Goal: Complete application form: Complete application form

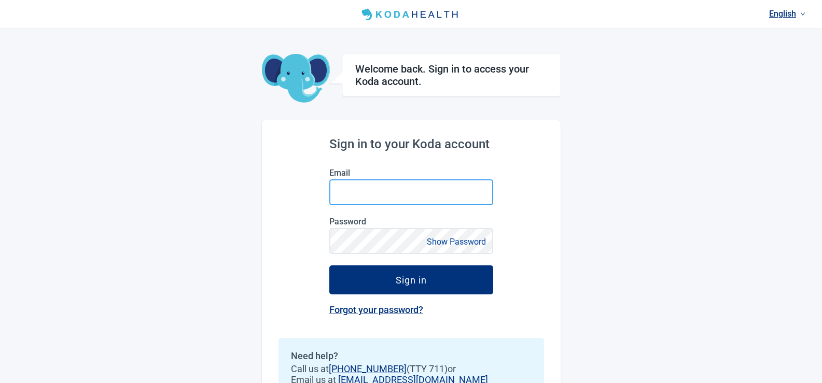
type input "[EMAIL_ADDRESS][DOMAIN_NAME]"
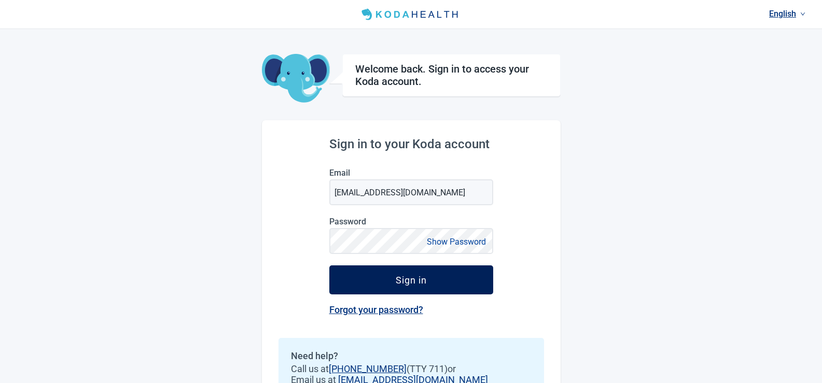
click at [412, 282] on div "Sign in" at bounding box center [411, 280] width 31 height 10
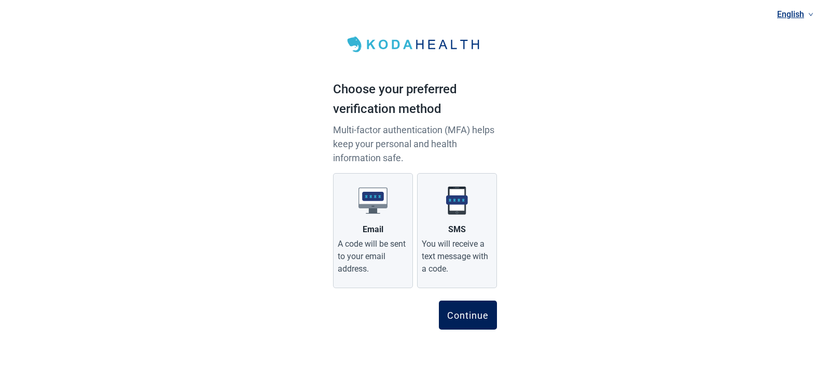
click at [468, 313] on div "Continue" at bounding box center [468, 315] width 42 height 10
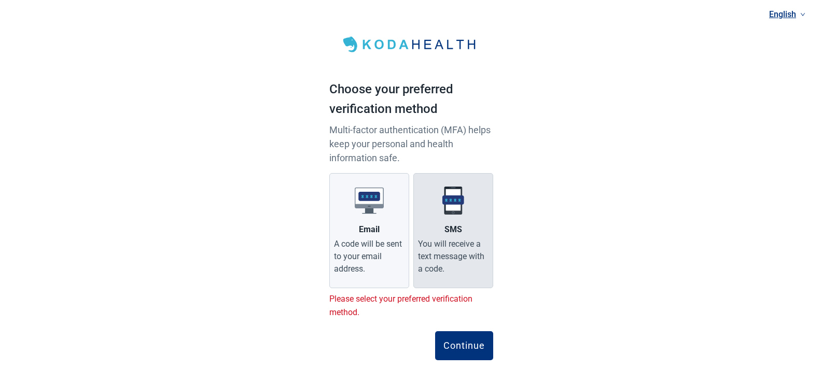
click at [447, 219] on label "SMS You will receive a text message with a code." at bounding box center [453, 230] width 80 height 115
click at [0, 0] on input "SMS You will receive a text message with a code." at bounding box center [0, 0] width 0 height 0
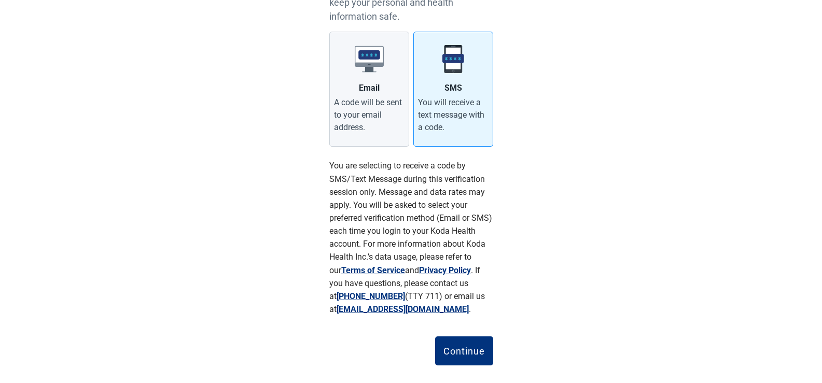
scroll to position [157, 0]
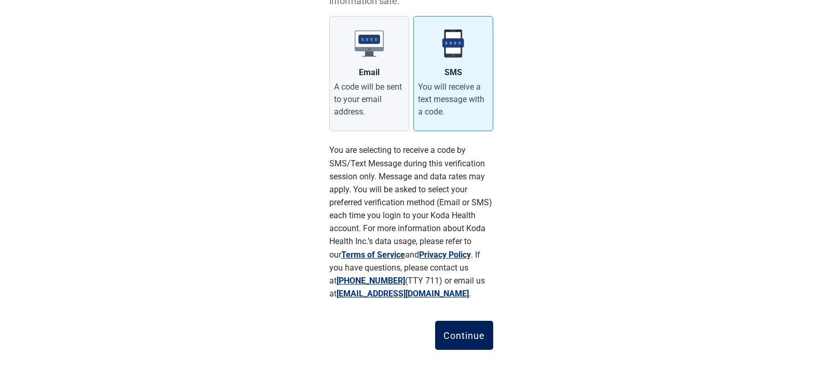
click at [452, 336] on div "Continue" at bounding box center [465, 335] width 42 height 10
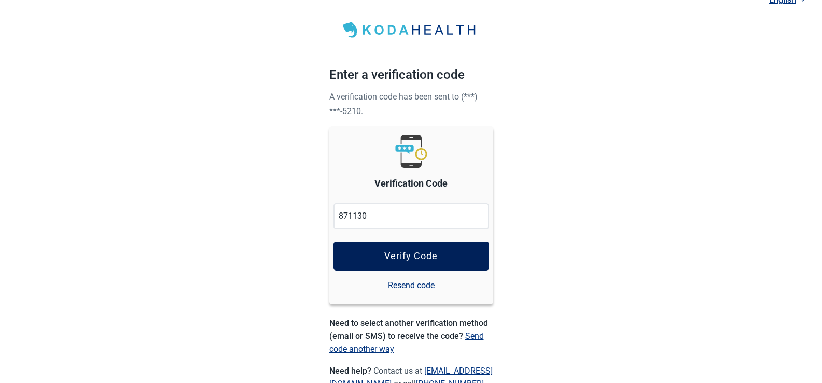
type input "871130"
click at [422, 251] on div "Verify Code" at bounding box center [410, 256] width 53 height 10
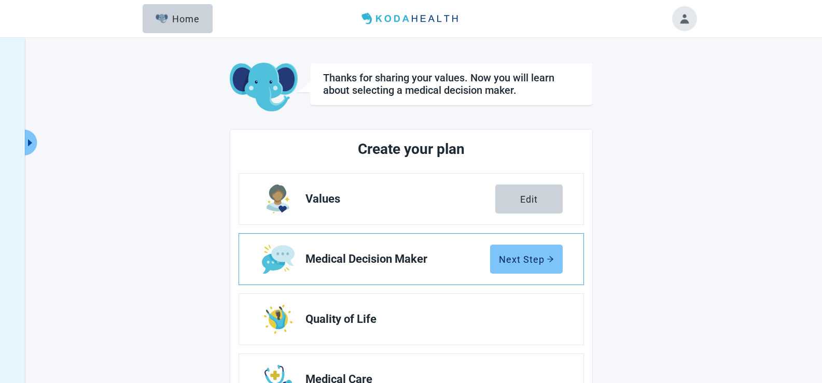
click at [523, 261] on div "Next Step" at bounding box center [526, 259] width 55 height 10
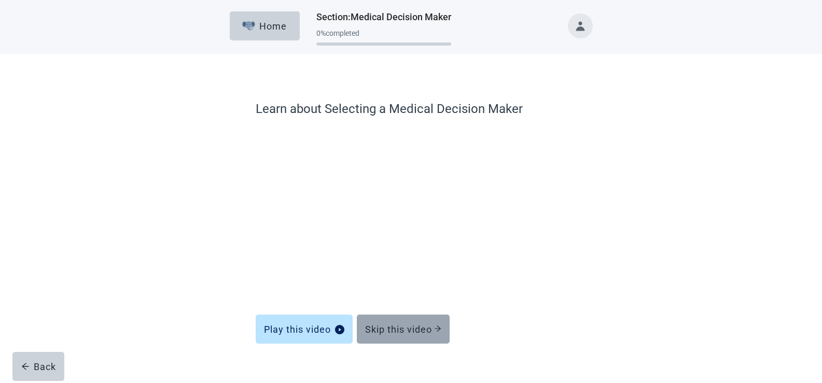
click at [408, 329] on div "Skip this video" at bounding box center [403, 329] width 76 height 10
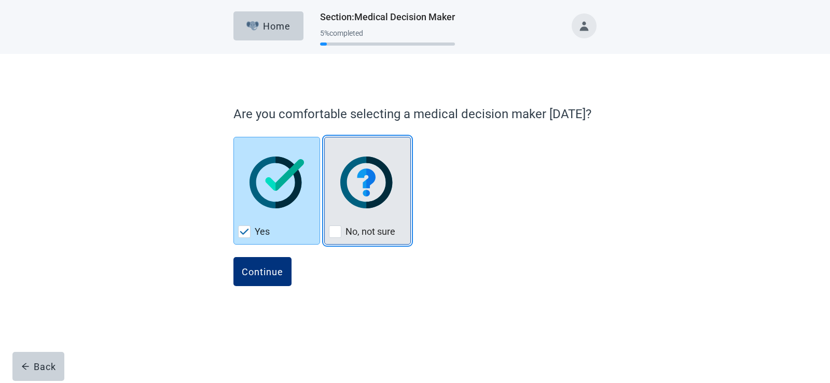
click at [338, 230] on div "No, not sure, checkbox, not checked" at bounding box center [335, 232] width 12 height 12
click at [325, 137] on input "No, not sure" at bounding box center [324, 137] width 1 height 1
checkbox input "true"
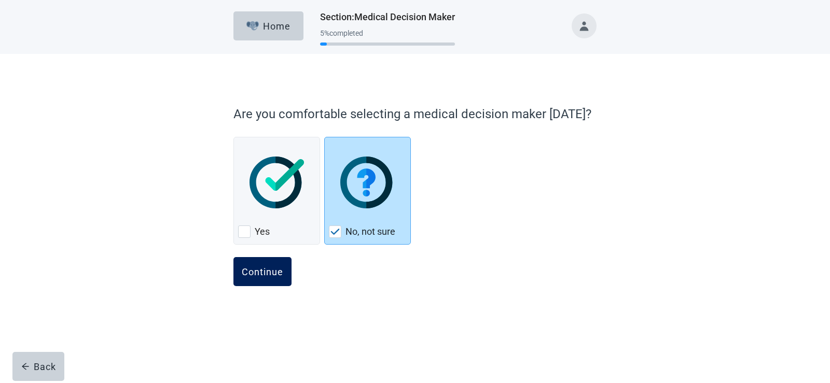
click at [251, 275] on div "Continue" at bounding box center [263, 272] width 42 height 10
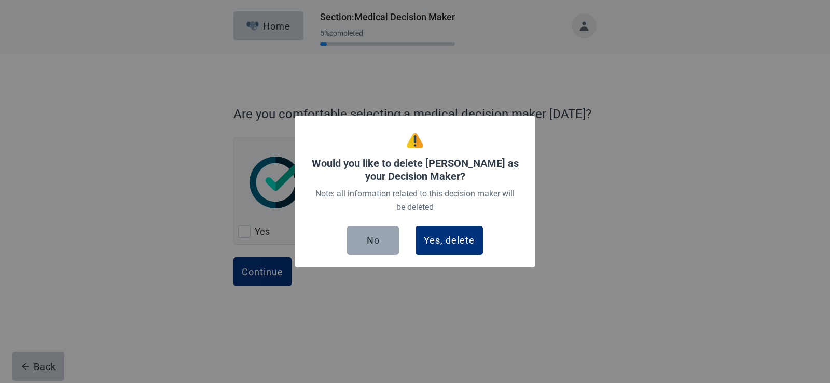
click at [372, 244] on div "No" at bounding box center [373, 241] width 13 height 10
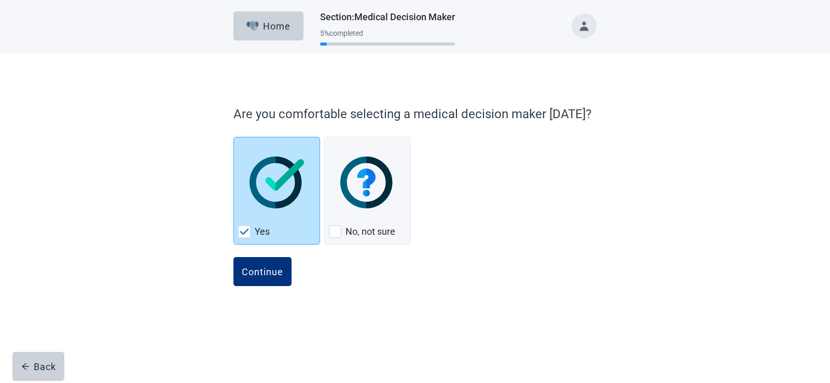
checkbox input "true"
checkbox input "false"
click at [282, 212] on div "Yes, checkbox, checked" at bounding box center [276, 183] width 77 height 82
click at [234, 137] on input "Yes" at bounding box center [233, 137] width 1 height 1
checkbox input "true"
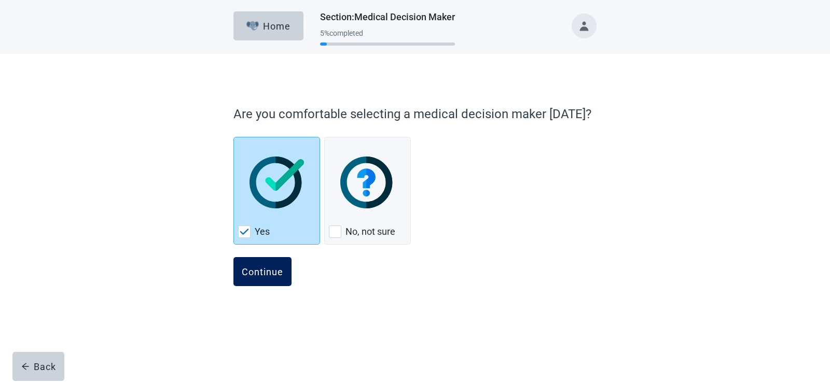
click at [268, 267] on div "Continue" at bounding box center [263, 272] width 42 height 10
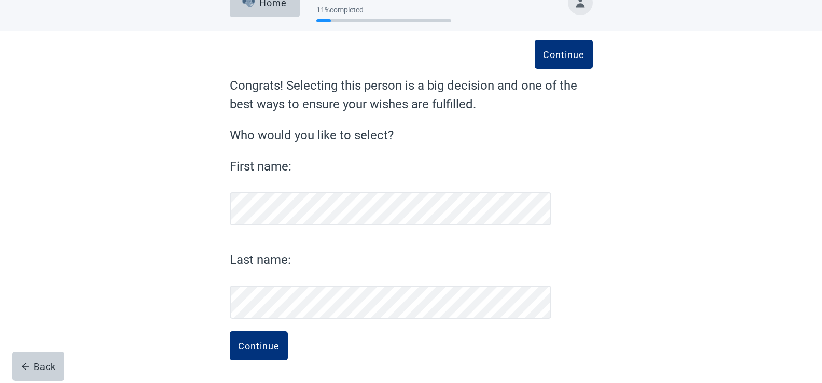
scroll to position [23, 0]
click at [258, 347] on div "Continue" at bounding box center [259, 346] width 42 height 10
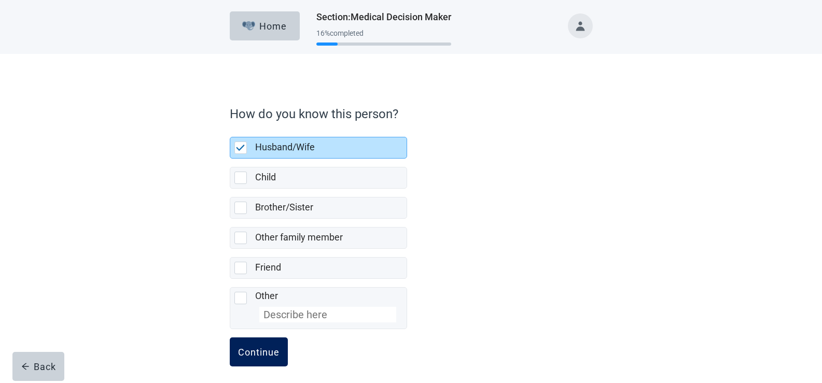
click at [254, 355] on div "Continue" at bounding box center [259, 352] width 42 height 10
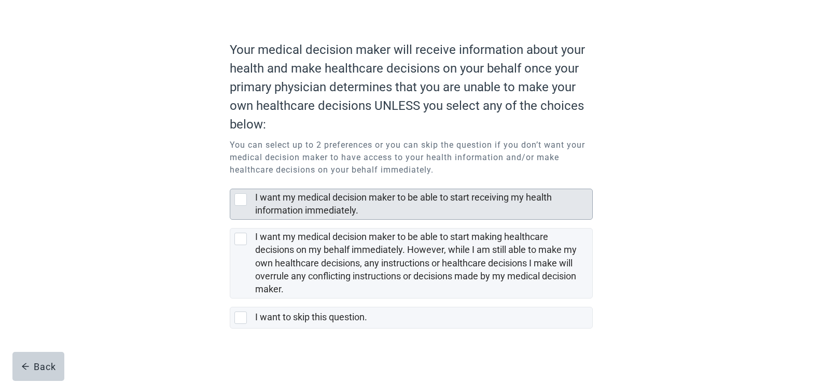
scroll to position [70, 0]
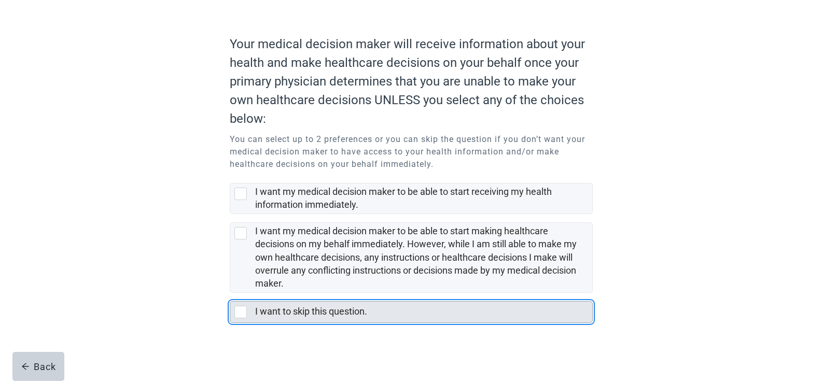
click at [241, 312] on div "I want to skip this question., checkbox, not selected" at bounding box center [240, 312] width 12 height 12
click at [230, 294] on input "I want to skip this question." at bounding box center [230, 293] width 1 height 1
checkbox input "true"
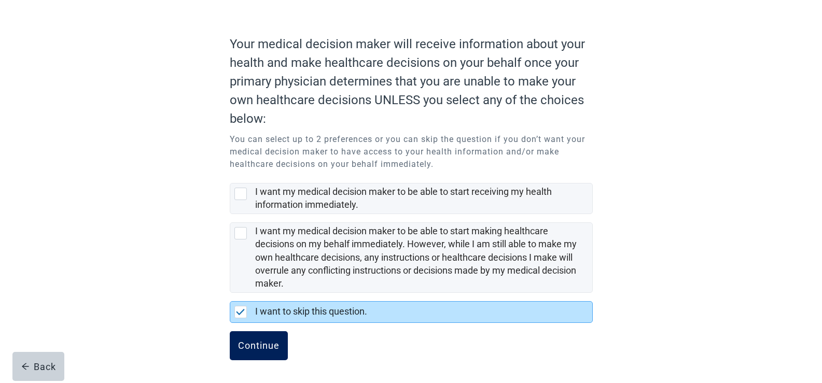
click at [265, 346] on div "Continue" at bounding box center [259, 346] width 42 height 10
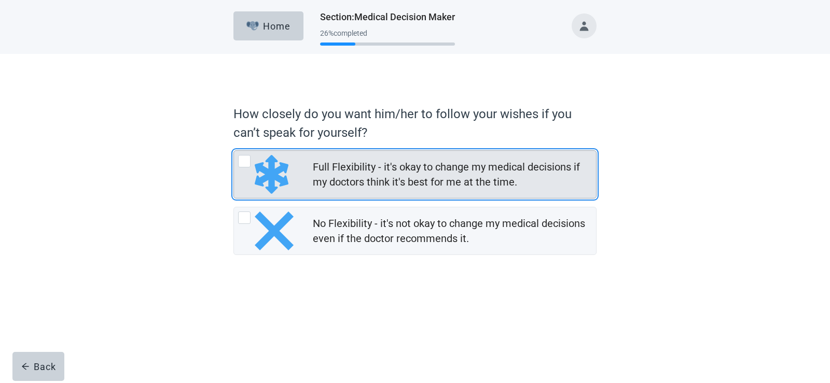
click at [244, 161] on div "Full Flexibility - it's okay to change my medical decisions if my doctors think…" at bounding box center [244, 161] width 12 height 12
click at [234, 151] on input "Full Flexibility - it's okay to change my medical decisions if my doctors think…" at bounding box center [233, 150] width 1 height 1
radio input "true"
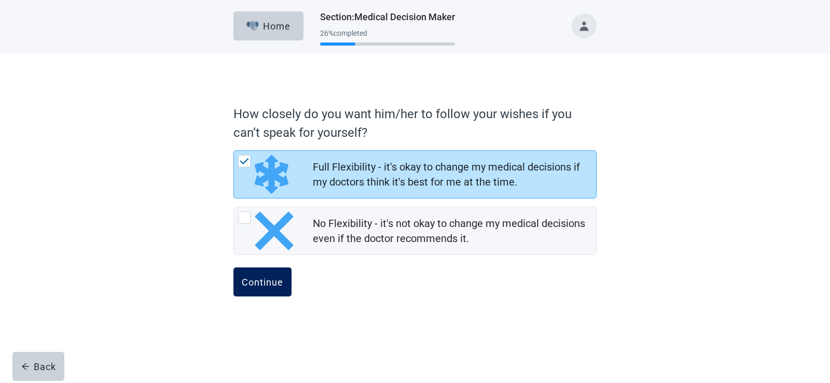
click at [268, 280] on div "Continue" at bounding box center [263, 282] width 42 height 10
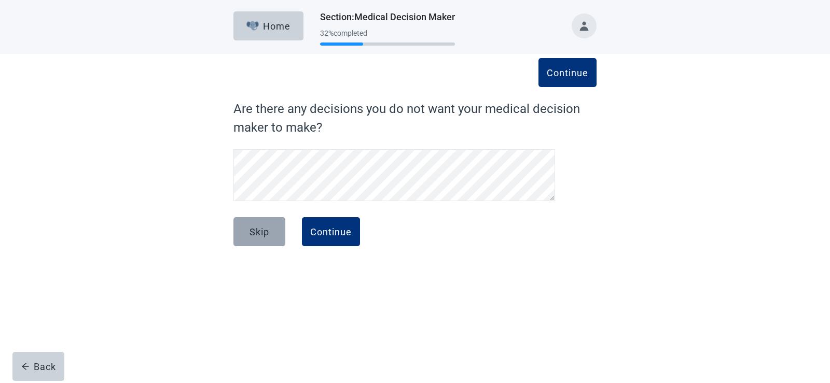
click at [258, 233] on div "Skip" at bounding box center [260, 232] width 20 height 10
click at [333, 231] on div "Continue" at bounding box center [331, 232] width 42 height 10
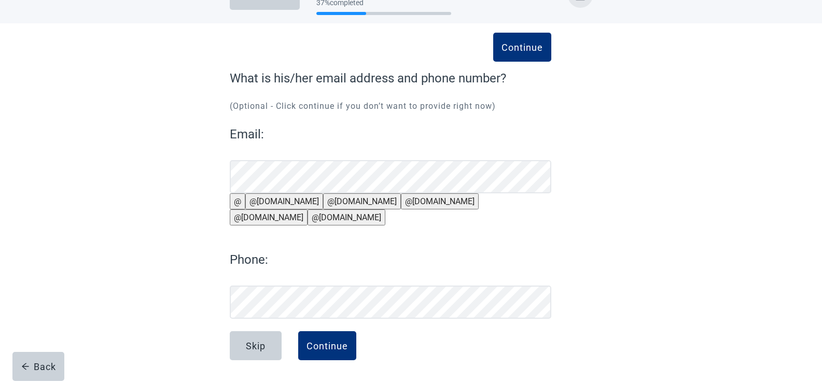
scroll to position [56, 0]
click at [337, 349] on div "Continue" at bounding box center [328, 346] width 42 height 10
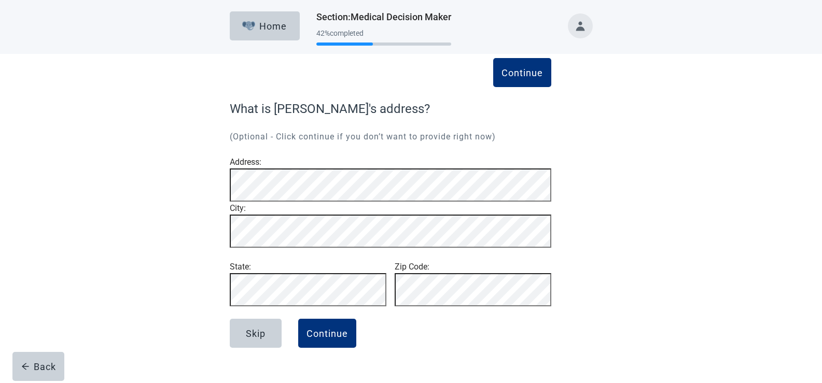
scroll to position [20, 0]
click at [424, 337] on div "Skip Continue" at bounding box center [391, 345] width 322 height 52
click at [327, 339] on div "Continue" at bounding box center [328, 333] width 42 height 10
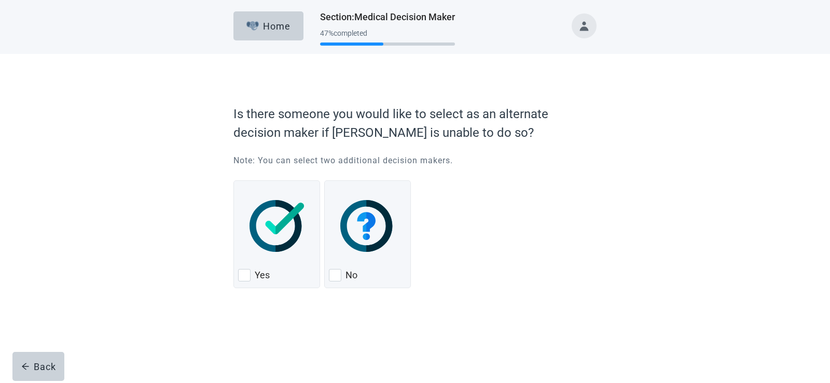
click at [467, 268] on div "Yes No" at bounding box center [414, 232] width 363 height 120
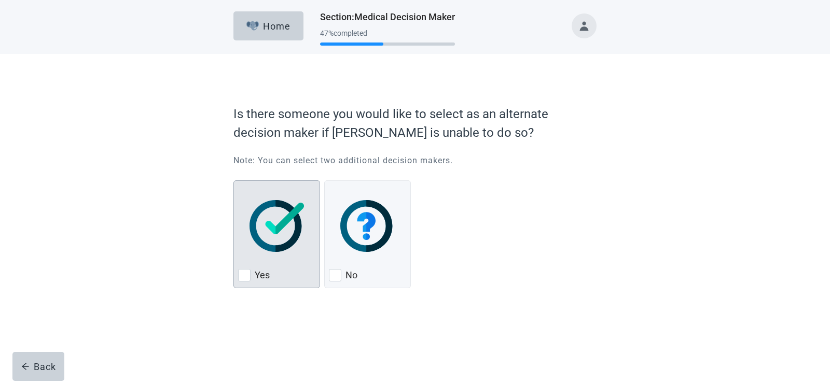
click at [273, 240] on img "Yes, checkbox, not checked" at bounding box center [277, 226] width 54 height 52
click at [234, 181] on input "Yes" at bounding box center [233, 181] width 1 height 1
checkbox input "true"
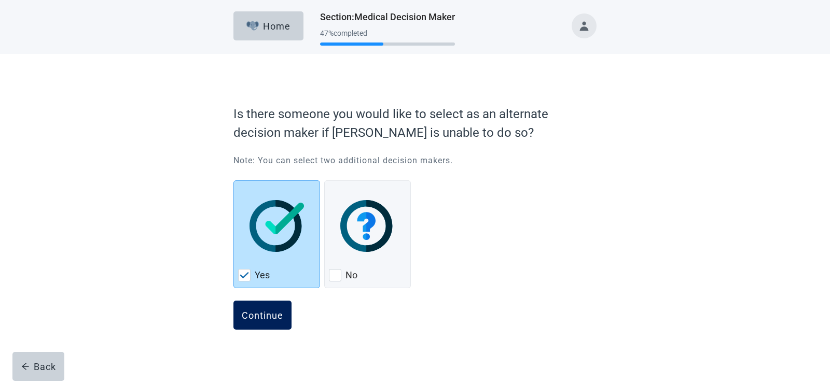
click at [266, 312] on div "Continue" at bounding box center [263, 315] width 42 height 10
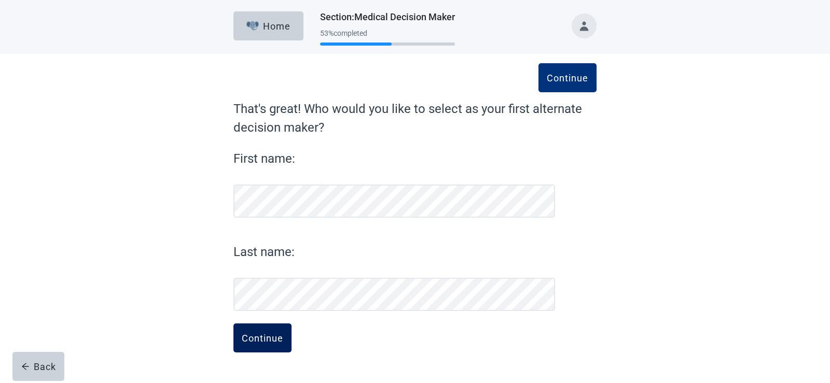
click at [256, 337] on div "Continue" at bounding box center [263, 338] width 42 height 10
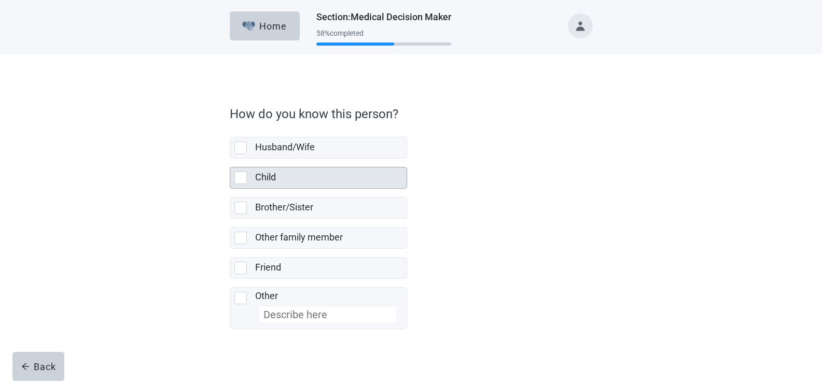
click at [240, 178] on div "Child, checkbox, not selected" at bounding box center [240, 178] width 12 height 12
click at [230, 159] on input "Child" at bounding box center [230, 159] width 1 height 1
checkbox input "true"
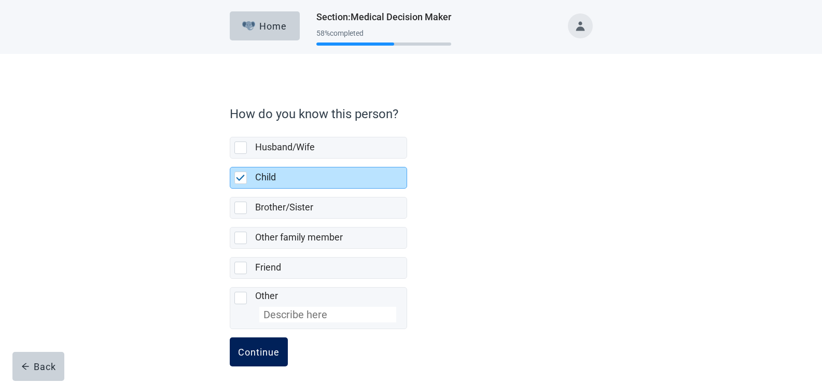
click at [257, 351] on div "Continue" at bounding box center [259, 352] width 42 height 10
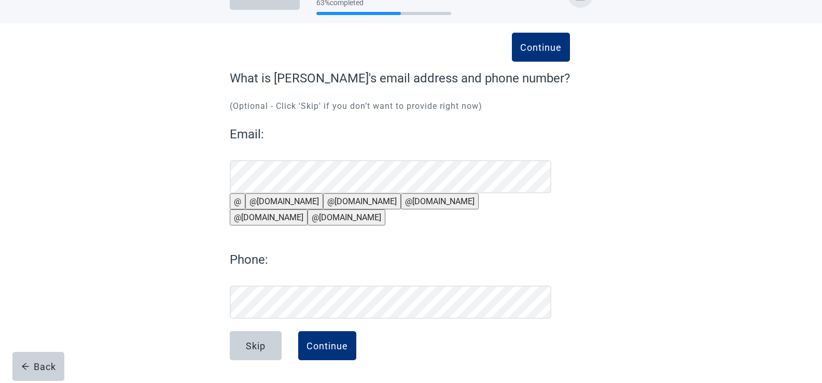
scroll to position [56, 0]
click at [308, 210] on button "@[DOMAIN_NAME]" at bounding box center [269, 218] width 78 height 16
click at [317, 344] on div "Continue" at bounding box center [328, 346] width 42 height 10
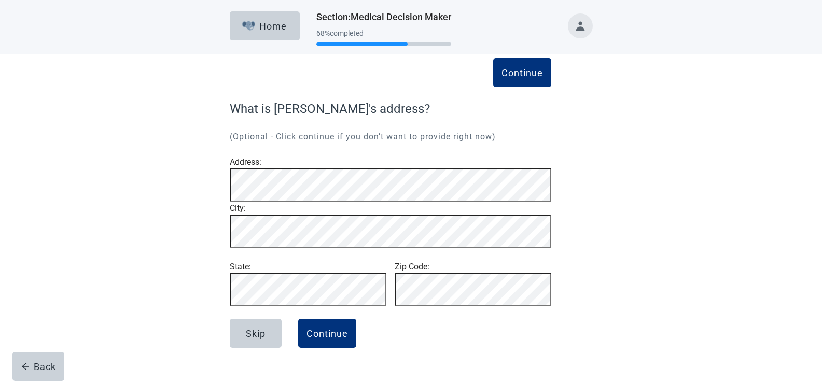
scroll to position [20, 0]
click at [320, 339] on div "Continue" at bounding box center [328, 333] width 42 height 10
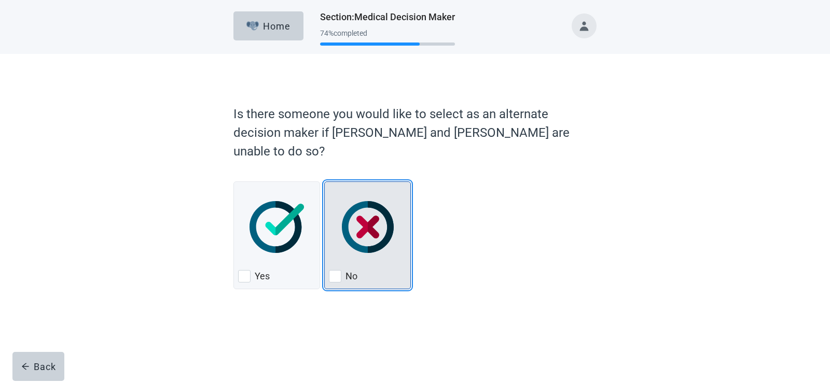
click at [336, 270] on div "No, checkbox, not checked" at bounding box center [335, 276] width 12 height 12
click at [325, 182] on input "No" at bounding box center [324, 182] width 1 height 1
checkbox input "true"
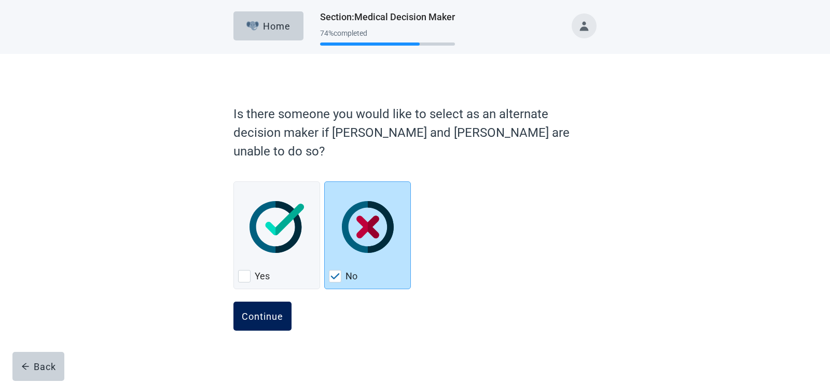
click at [277, 311] on div "Continue" at bounding box center [263, 316] width 42 height 10
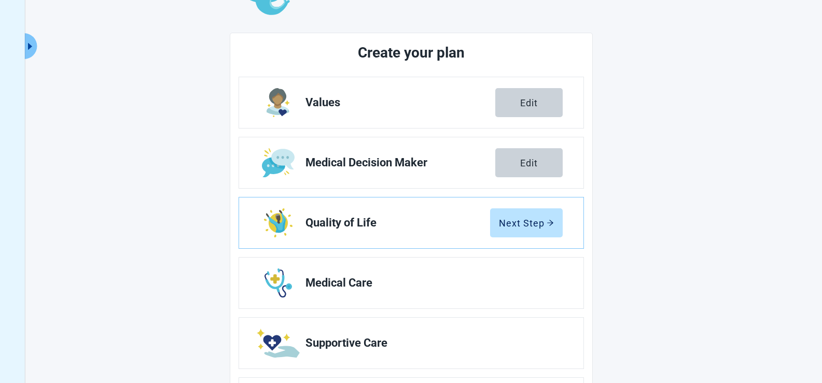
scroll to position [104, 0]
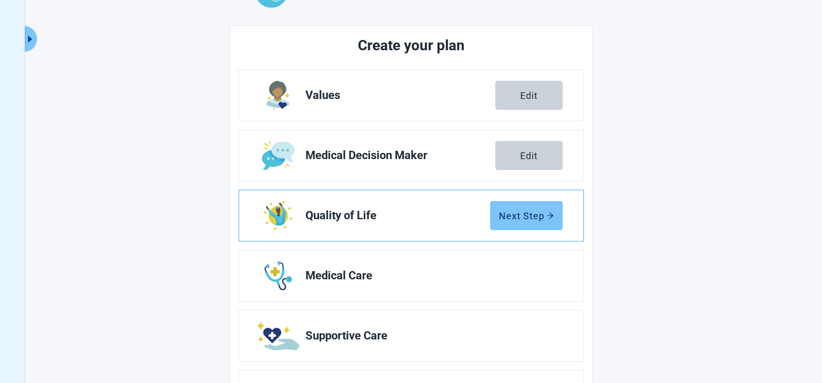
click at [525, 213] on div "Next Step" at bounding box center [526, 216] width 55 height 10
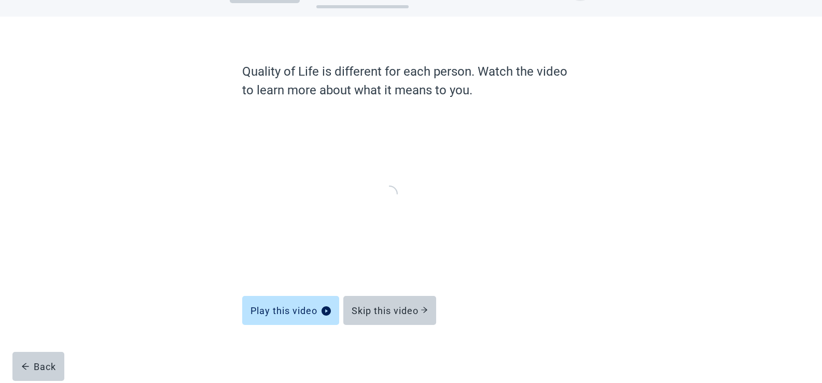
scroll to position [35, 0]
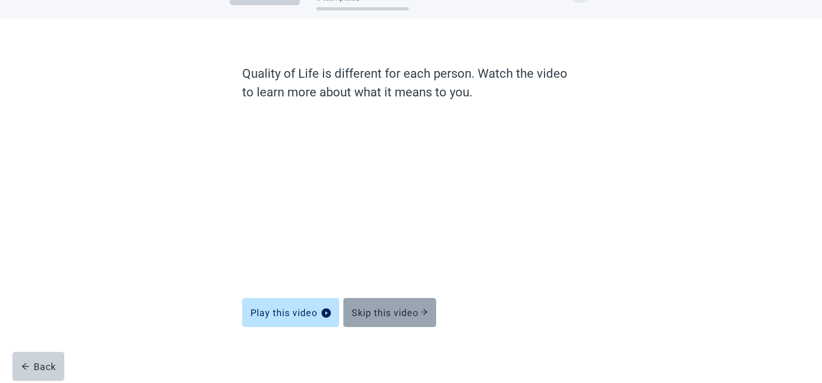
click at [384, 310] on div "Skip this video" at bounding box center [390, 313] width 76 height 10
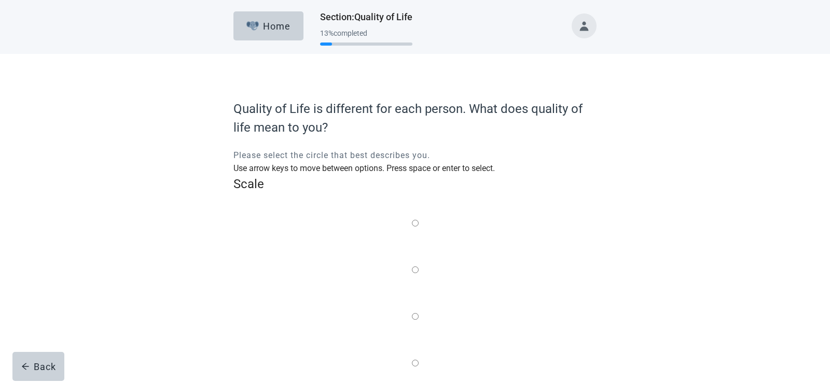
click at [417, 311] on label "Main content" at bounding box center [415, 317] width 7 height 13
click at [417, 313] on input "Quality of life scale: 50 out of 100. Balance of the two" at bounding box center [415, 316] width 7 height 7
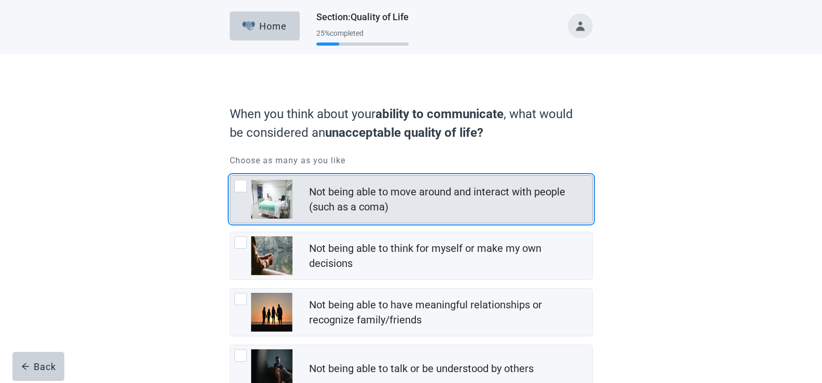
click at [239, 186] on div "Not being able to move around and interact with people (such as a coma), checkb…" at bounding box center [240, 186] width 12 height 12
click at [230, 176] on input "Not being able to move around and interact with people (such as a coma)" at bounding box center [230, 175] width 1 height 1
checkbox input "true"
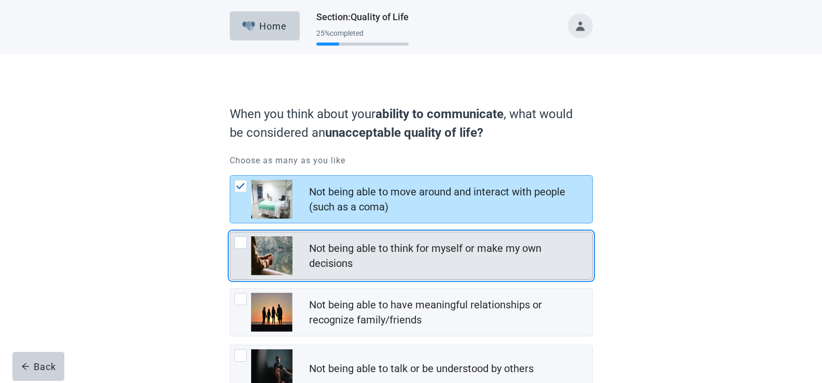
click at [237, 244] on div "Not being able to think for myself or make my own decisions, checkbox, not chec…" at bounding box center [240, 243] width 12 height 12
click at [230, 232] on input "Not being able to think for myself or make my own decisions" at bounding box center [230, 232] width 1 height 1
checkbox input "true"
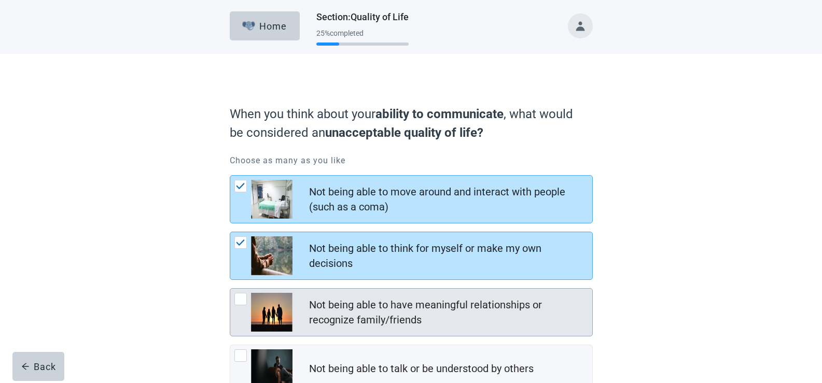
click at [242, 300] on div "Not being able to have meaningful relationships or recognize family/friends, ch…" at bounding box center [240, 299] width 12 height 12
click at [230, 289] on input "Not being able to have meaningful relationships or recognize family/friends" at bounding box center [230, 288] width 1 height 1
checkbox input "true"
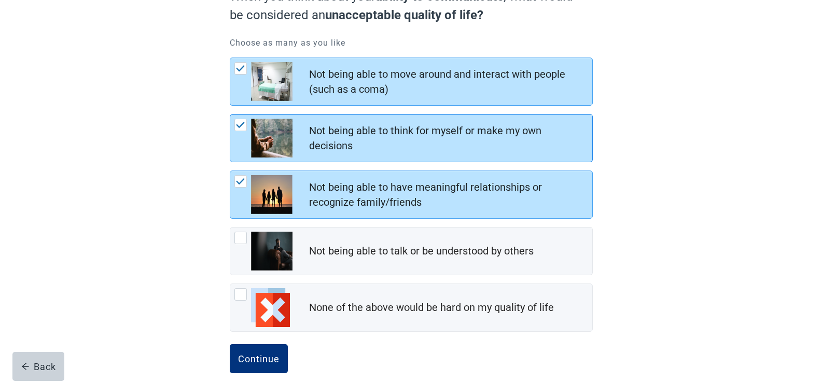
scroll to position [131, 0]
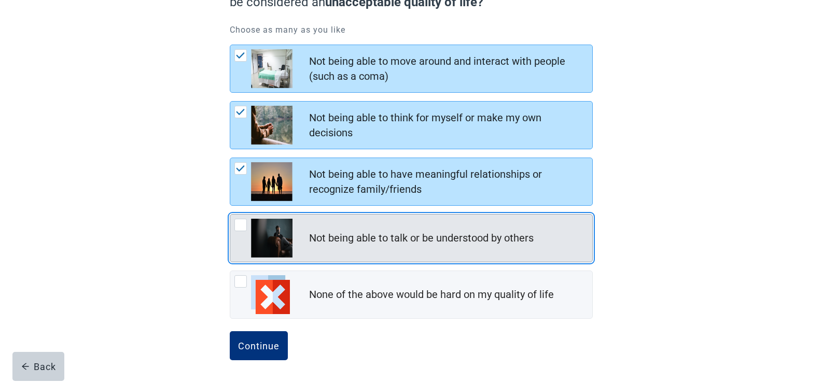
click at [243, 225] on div "Not being able to talk or be understood by others, checkbox, not checked" at bounding box center [240, 225] width 12 height 12
click at [230, 215] on input "Not being able to talk or be understood by others" at bounding box center [230, 214] width 1 height 1
checkbox input "true"
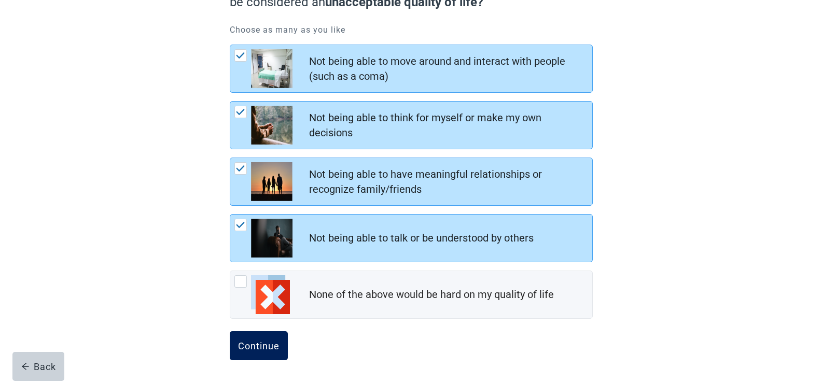
click at [256, 346] on div "Continue" at bounding box center [259, 346] width 42 height 10
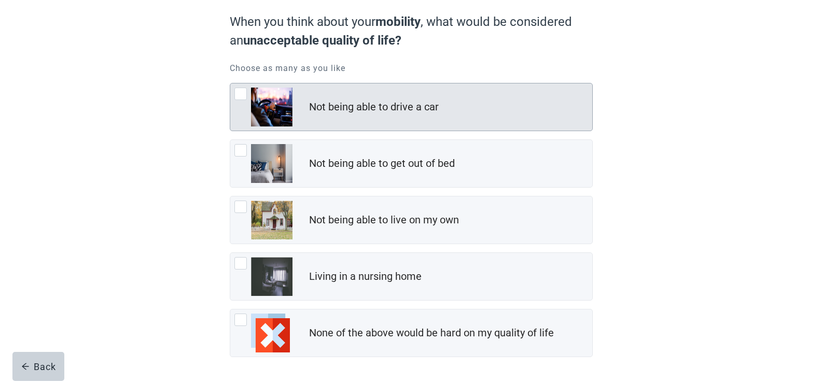
scroll to position [104, 0]
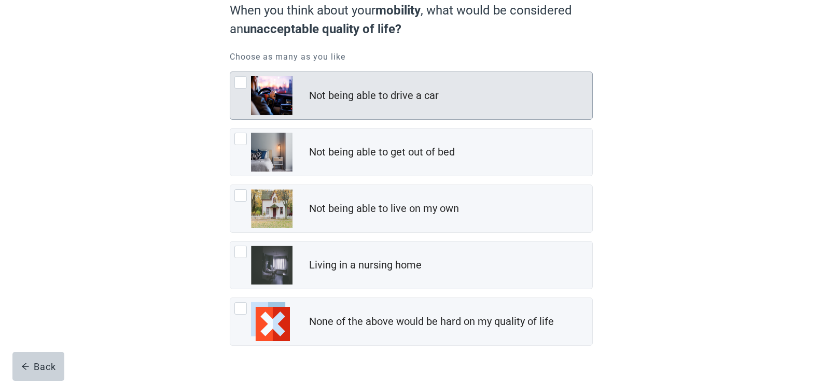
click at [239, 81] on div "Not being able to drive a car, checkbox, not checked" at bounding box center [240, 82] width 12 height 12
click at [230, 72] on input "Not being able to drive a car" at bounding box center [230, 72] width 1 height 1
checkbox input "true"
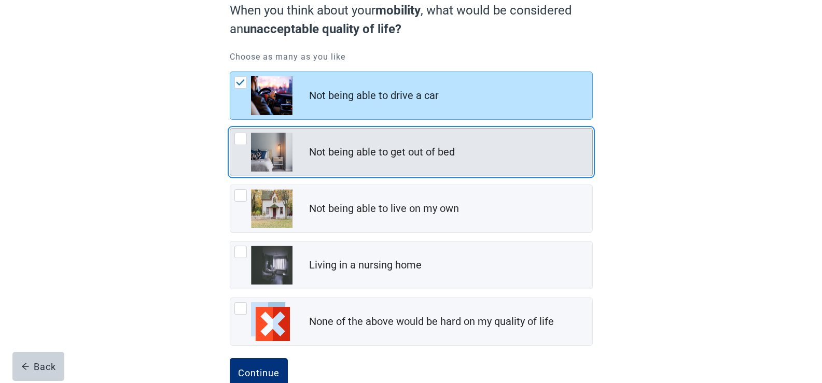
click at [242, 141] on div "Not being able to get out of bed, checkbox, not checked" at bounding box center [240, 139] width 12 height 12
click at [230, 129] on input "Not being able to get out of bed" at bounding box center [230, 128] width 1 height 1
checkbox input "true"
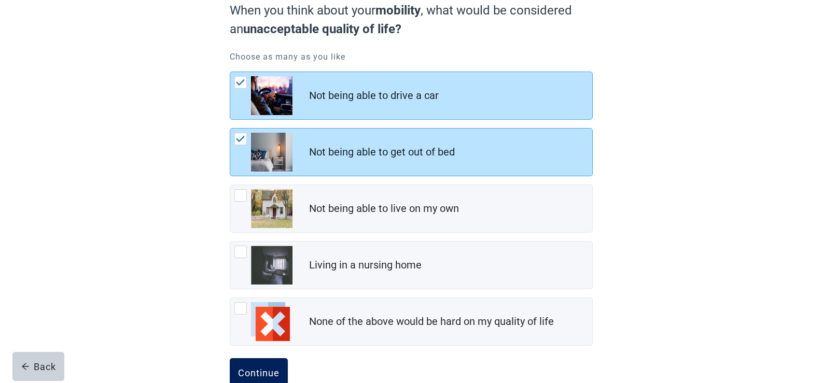
click at [252, 375] on div "Continue" at bounding box center [259, 373] width 42 height 10
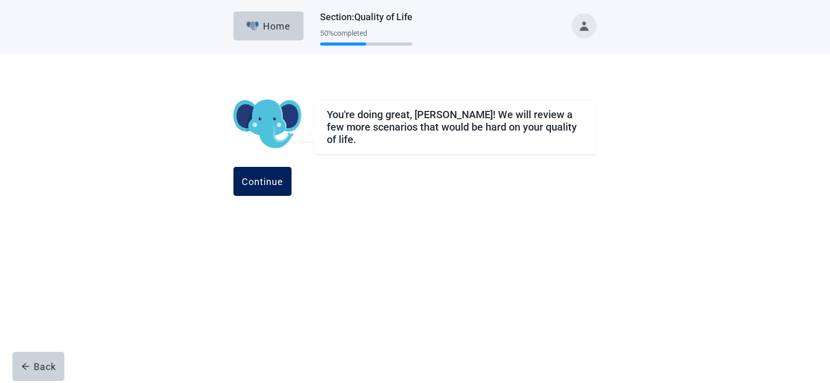
click at [283, 176] on div "Continue" at bounding box center [263, 181] width 42 height 10
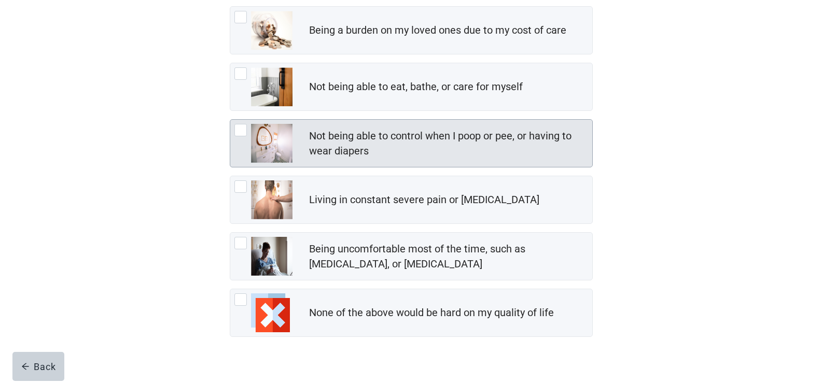
scroll to position [187, 0]
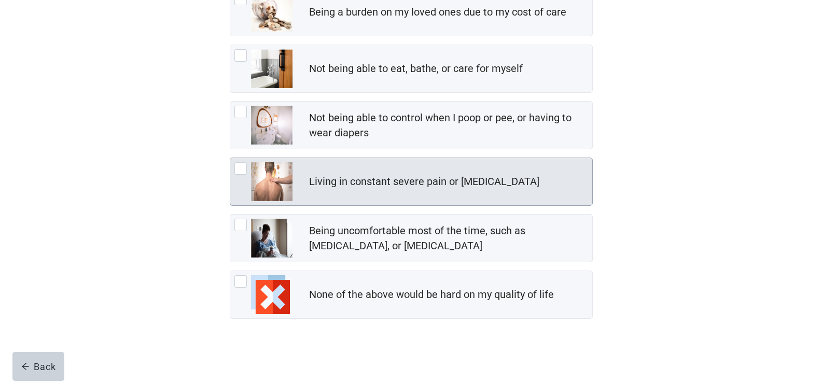
click at [241, 167] on div "Living in constant severe pain or shortness of breath, checkbox, not checked" at bounding box center [240, 168] width 12 height 12
click at [230, 158] on input "Living in constant severe pain or [MEDICAL_DATA]" at bounding box center [230, 158] width 1 height 1
checkbox input "true"
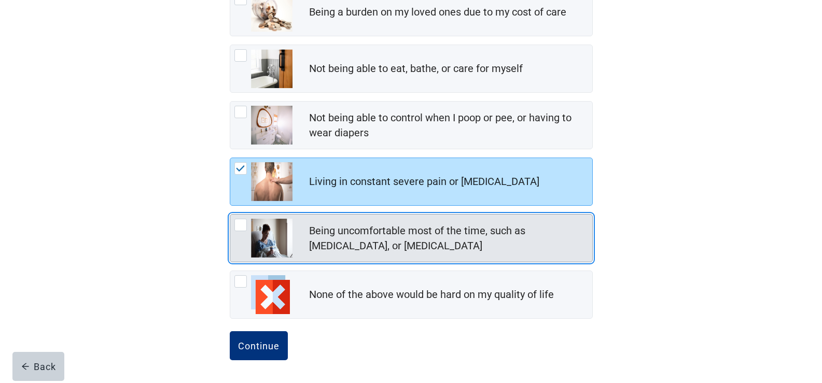
click at [241, 225] on div "Being uncomfortable most of the time, such as nausea, vomiting, or diarrhea, ch…" at bounding box center [240, 225] width 12 height 12
click at [230, 215] on input "Being uncomfortable most of the time, such as [MEDICAL_DATA], or [MEDICAL_DATA]" at bounding box center [230, 214] width 1 height 1
checkbox input "true"
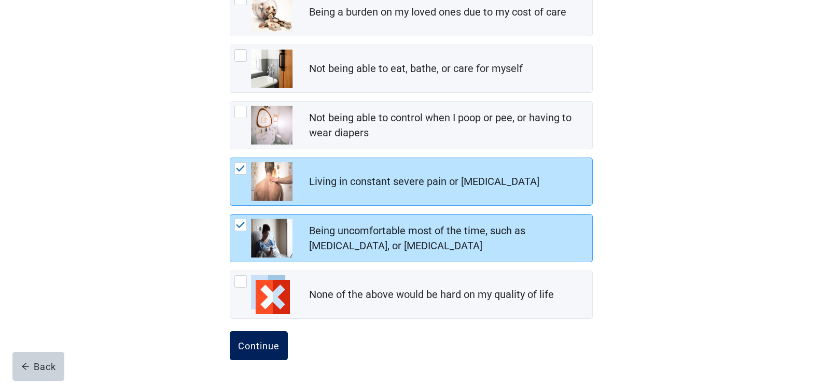
click at [256, 341] on div "Continue" at bounding box center [259, 346] width 42 height 10
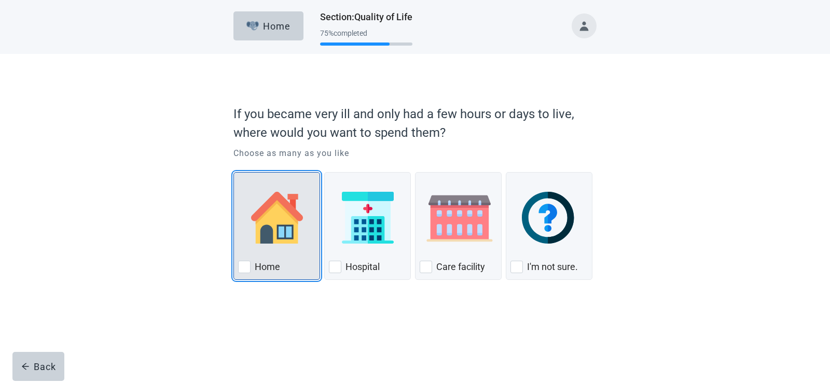
click at [243, 267] on div "Home, checkbox, not checked" at bounding box center [244, 267] width 12 height 12
click at [234, 173] on input "Home" at bounding box center [233, 172] width 1 height 1
checkbox input "true"
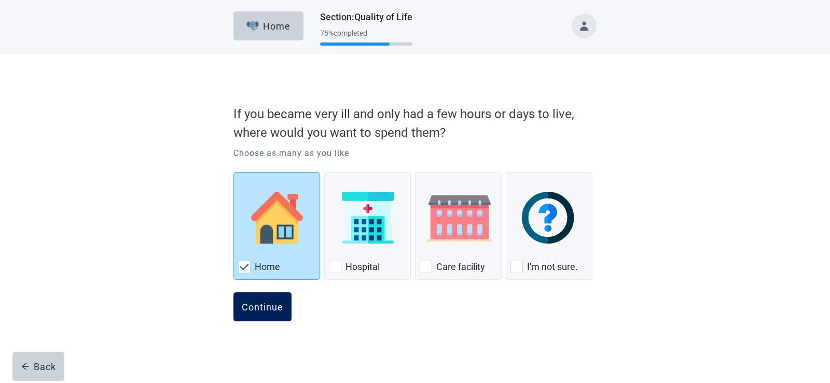
click at [262, 310] on div "Continue" at bounding box center [263, 307] width 42 height 10
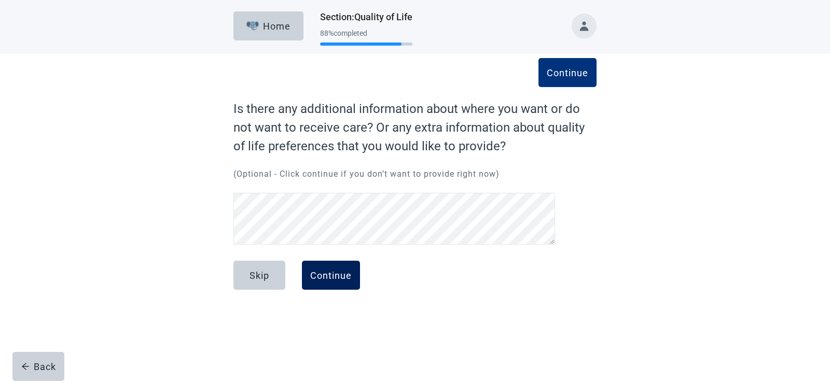
click at [335, 272] on div "Continue" at bounding box center [331, 275] width 42 height 10
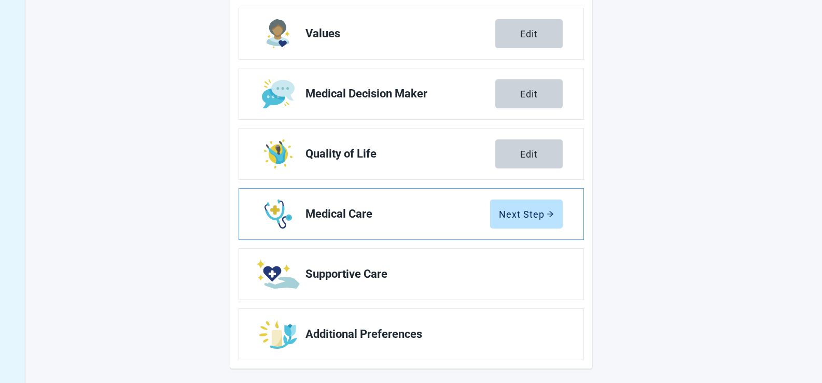
scroll to position [173, 0]
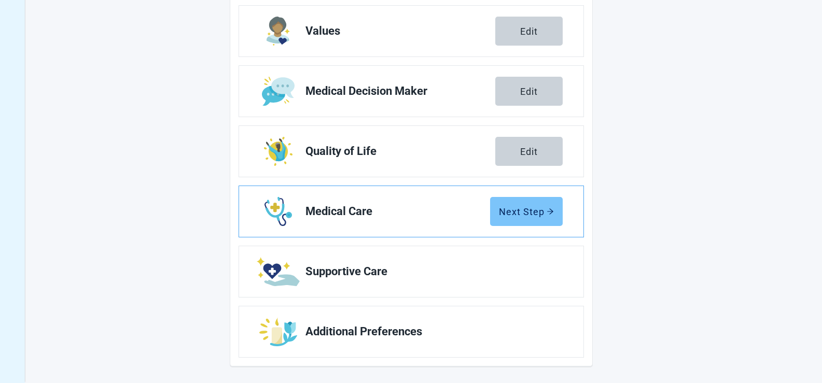
click at [531, 210] on div "Next Step" at bounding box center [526, 211] width 55 height 10
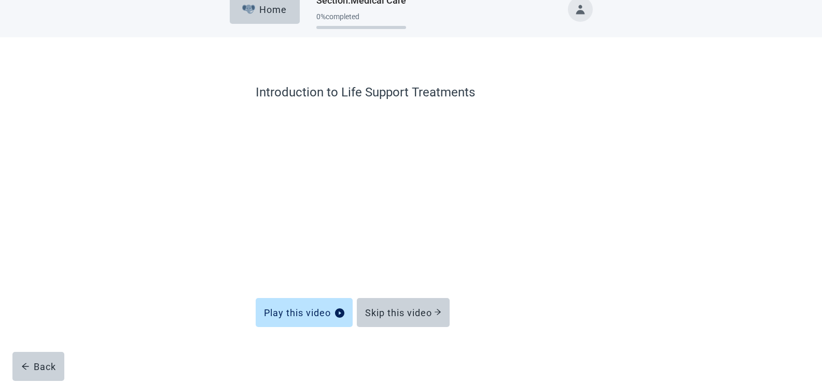
scroll to position [17, 0]
click at [399, 312] on div "Skip this video" at bounding box center [403, 313] width 76 height 10
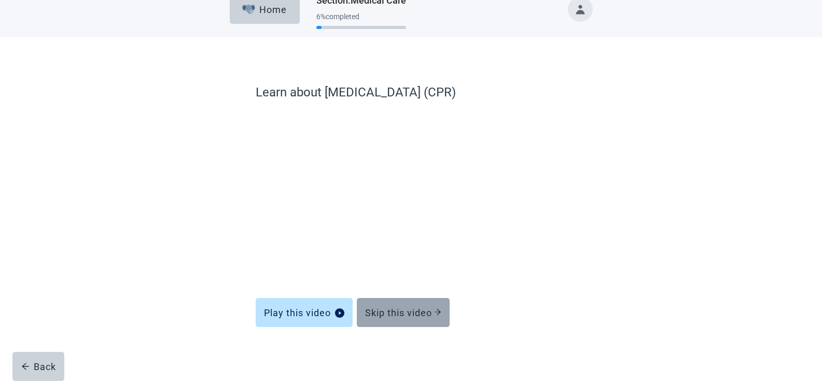
click at [394, 313] on div "Skip this video" at bounding box center [403, 313] width 76 height 10
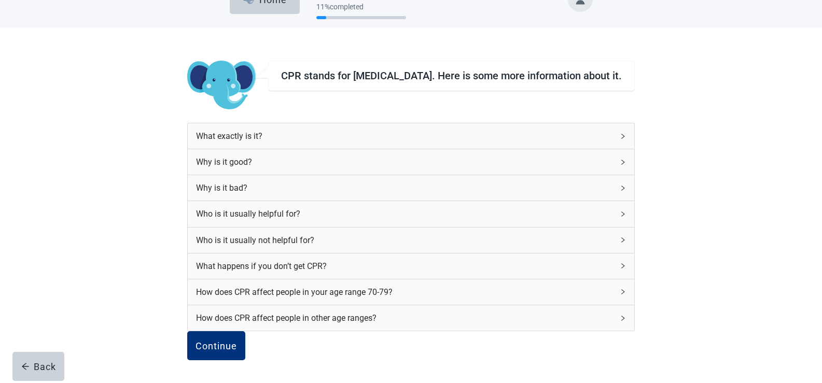
scroll to position [117, 0]
click at [237, 341] on div "Continue" at bounding box center [217, 346] width 42 height 10
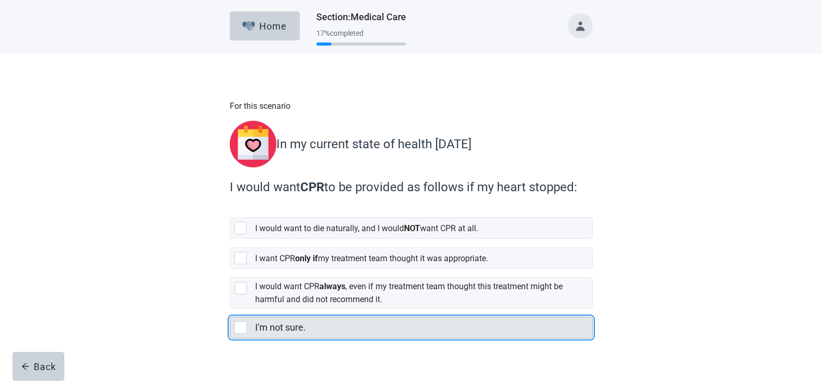
click at [243, 323] on div "I'm not sure., checkbox, not selected" at bounding box center [240, 328] width 12 height 12
click at [230, 309] on input "I'm not sure." at bounding box center [230, 309] width 1 height 1
checkbox input "true"
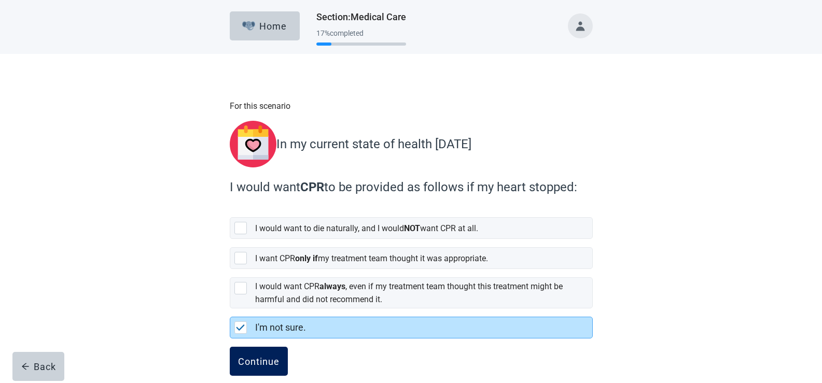
click at [257, 356] on div "Continue" at bounding box center [259, 361] width 42 height 10
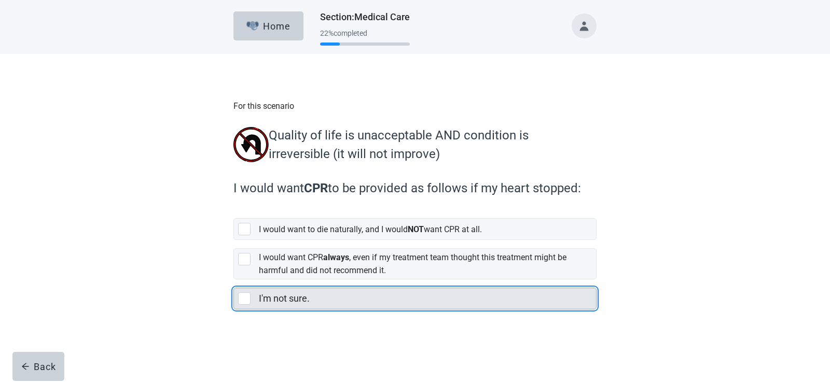
click at [246, 302] on div "I'm not sure., checkbox, not selected" at bounding box center [244, 299] width 12 height 12
click at [234, 280] on input "I'm not sure." at bounding box center [233, 280] width 1 height 1
checkbox input "true"
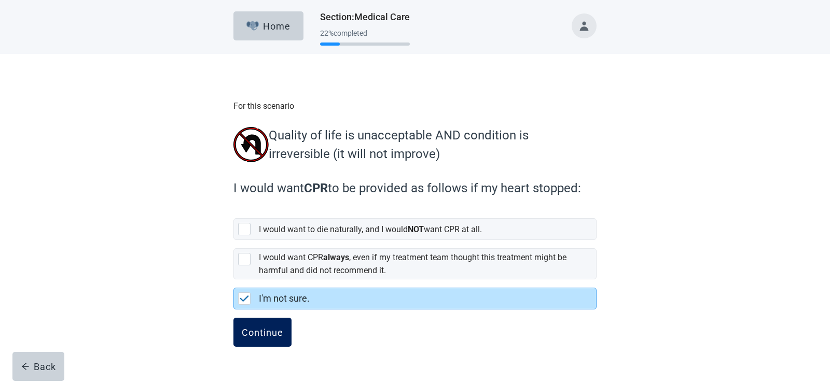
click at [255, 344] on button "Continue" at bounding box center [262, 332] width 58 height 29
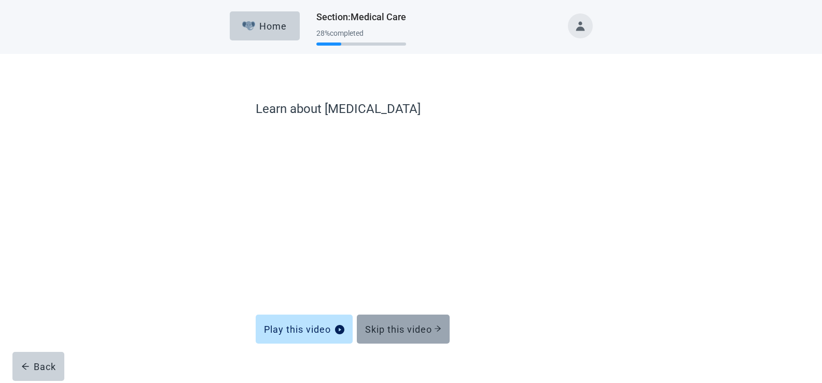
click at [390, 327] on div "Skip this video" at bounding box center [403, 329] width 76 height 10
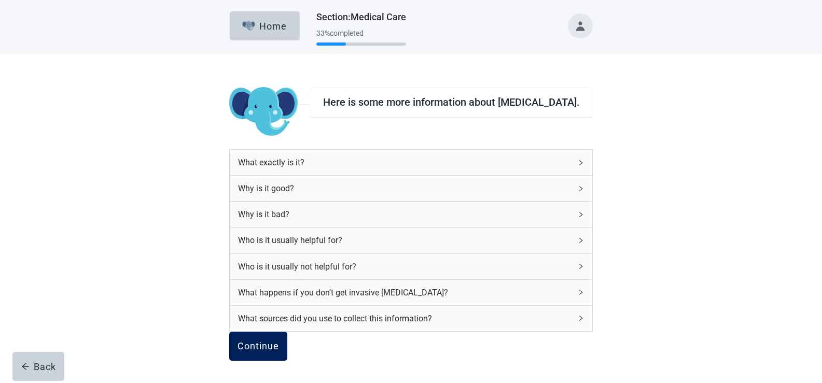
click at [279, 352] on div "Continue" at bounding box center [259, 346] width 42 height 10
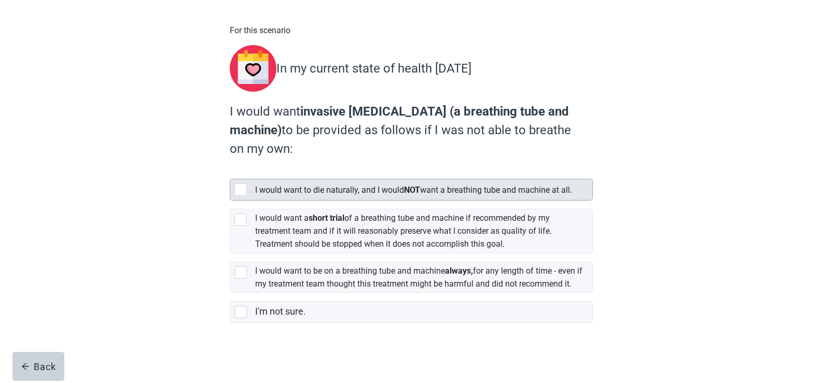
scroll to position [93, 0]
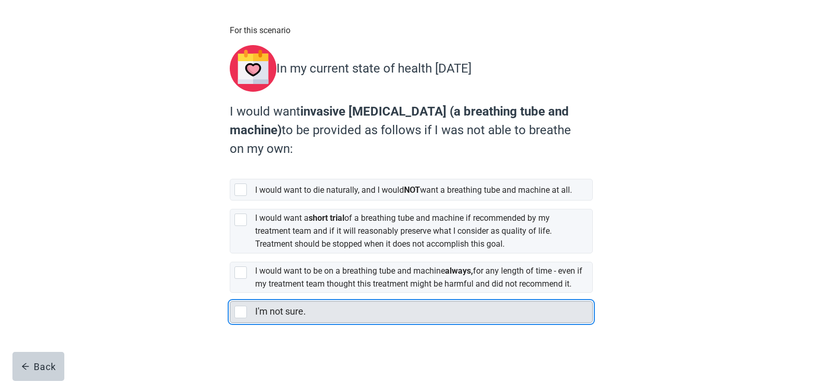
click at [239, 308] on div "I'm not sure., checkbox, not selected" at bounding box center [240, 312] width 12 height 12
click at [230, 294] on input "I'm not sure." at bounding box center [230, 293] width 1 height 1
checkbox input "true"
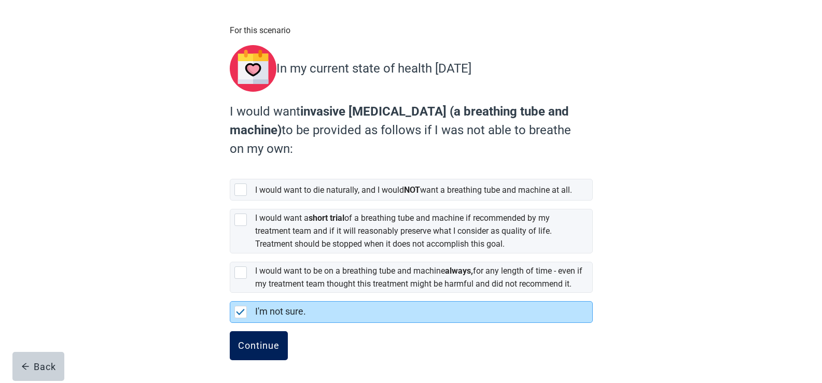
click at [260, 342] on div "Continue" at bounding box center [259, 346] width 42 height 10
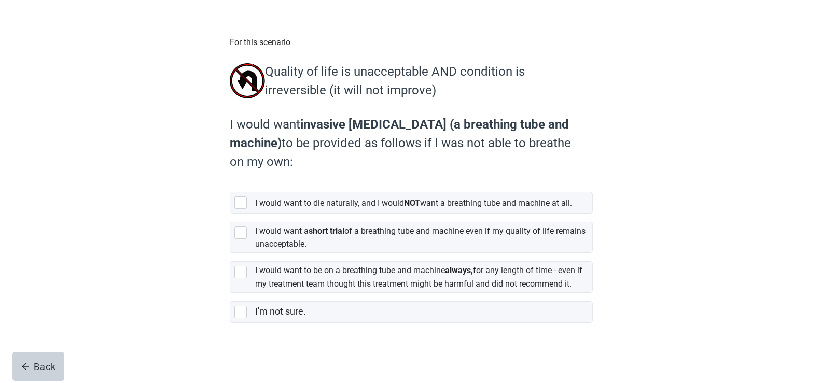
scroll to position [89, 0]
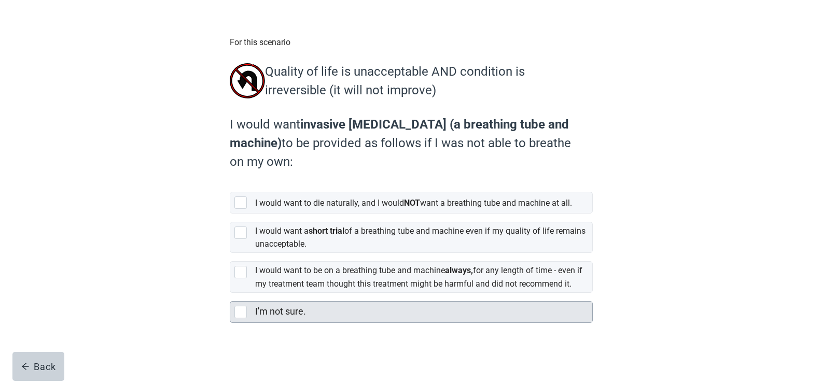
click at [239, 315] on div "I'm not sure., checkbox, not selected" at bounding box center [240, 312] width 12 height 12
click at [230, 294] on input "I'm not sure." at bounding box center [230, 293] width 1 height 1
checkbox input "true"
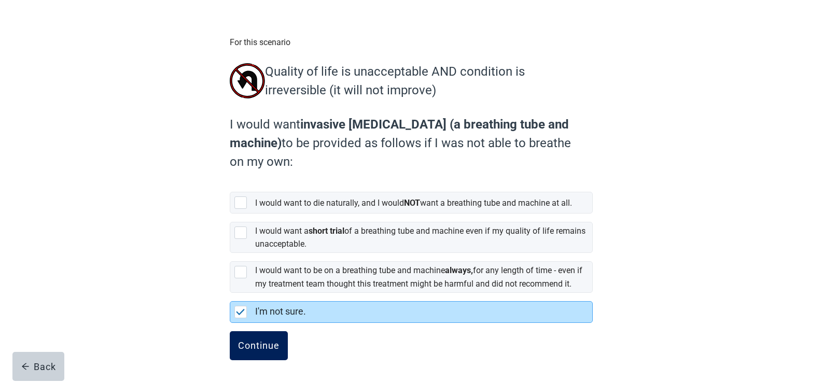
click at [253, 343] on div "Continue" at bounding box center [259, 346] width 42 height 10
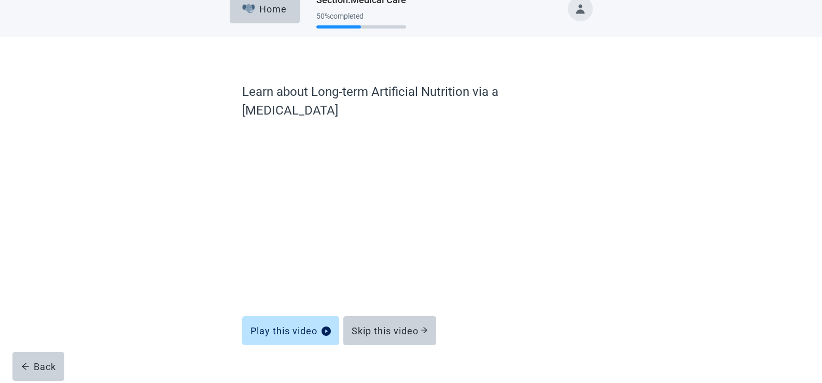
scroll to position [17, 0]
click at [376, 326] on div "Skip this video" at bounding box center [390, 331] width 76 height 10
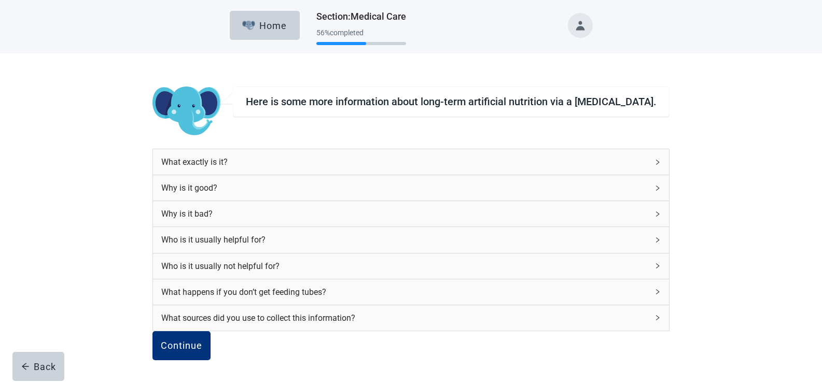
click at [376, 310] on div "What sources did you use to collect this information?" at bounding box center [411, 318] width 516 height 25
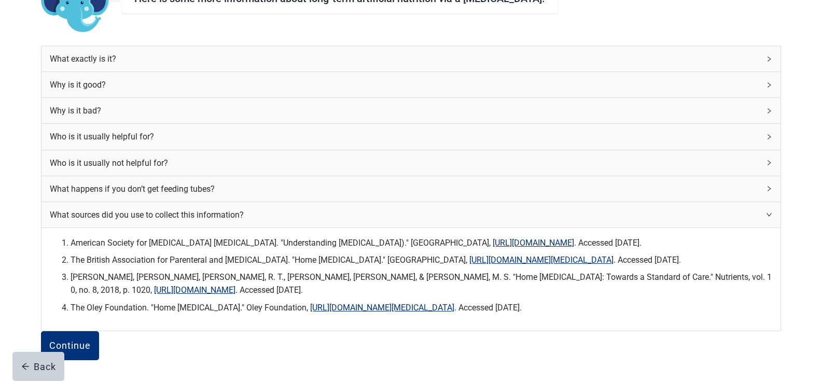
scroll to position [293, 0]
click at [91, 341] on div "Continue" at bounding box center [70, 346] width 42 height 10
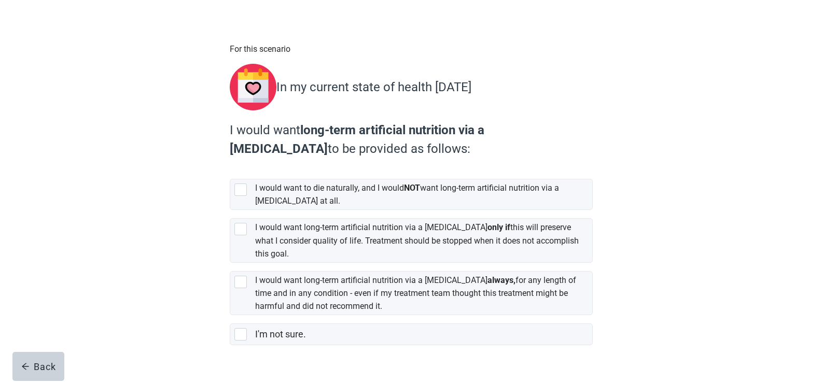
scroll to position [74, 0]
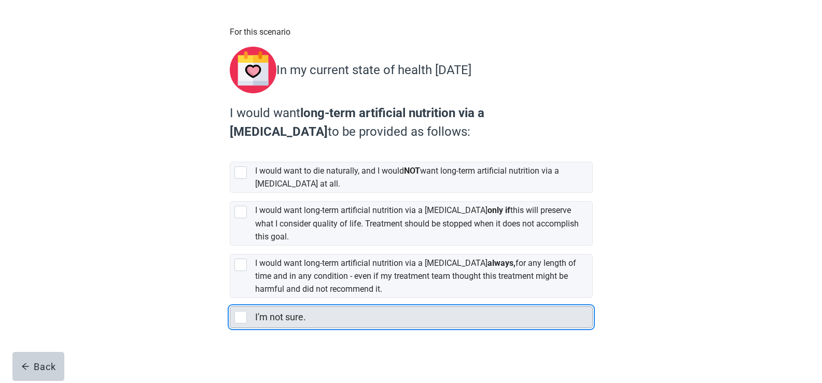
click at [238, 313] on div "I'm not sure., checkbox, not selected" at bounding box center [240, 317] width 12 height 12
click at [230, 299] on input "I'm not sure." at bounding box center [230, 298] width 1 height 1
checkbox input "true"
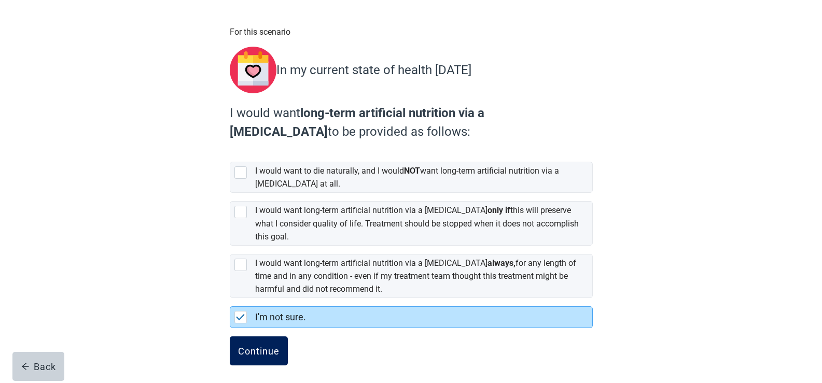
drag, startPoint x: 261, startPoint y: 348, endPoint x: 262, endPoint y: 341, distance: 7.3
click at [262, 346] on div "Continue" at bounding box center [259, 351] width 42 height 10
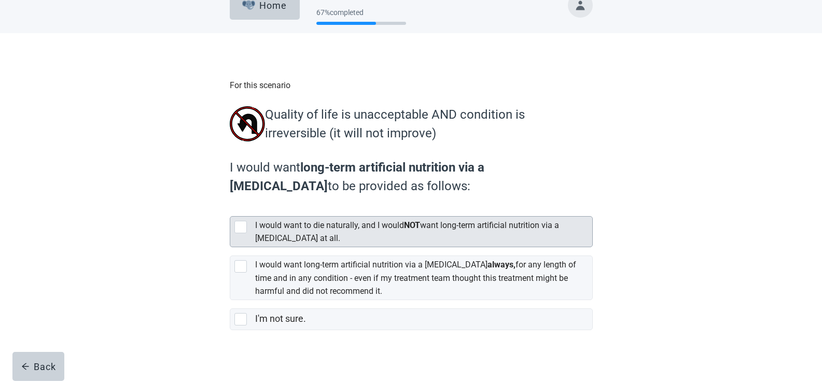
scroll to position [31, 0]
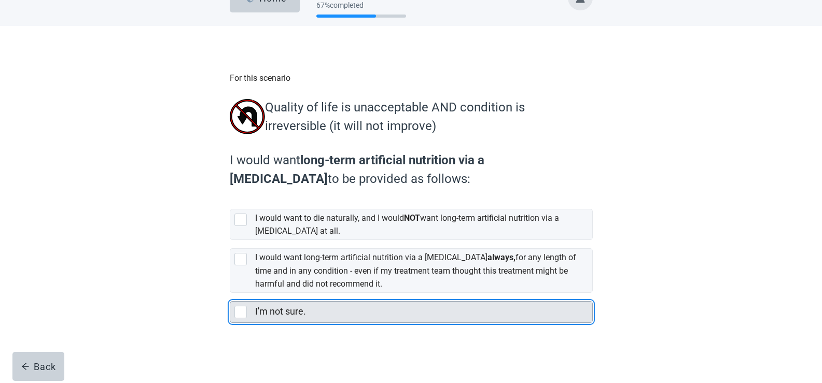
click at [238, 313] on div "I'm not sure., checkbox, not selected" at bounding box center [240, 312] width 12 height 12
click at [230, 294] on input "I'm not sure." at bounding box center [230, 293] width 1 height 1
checkbox input "true"
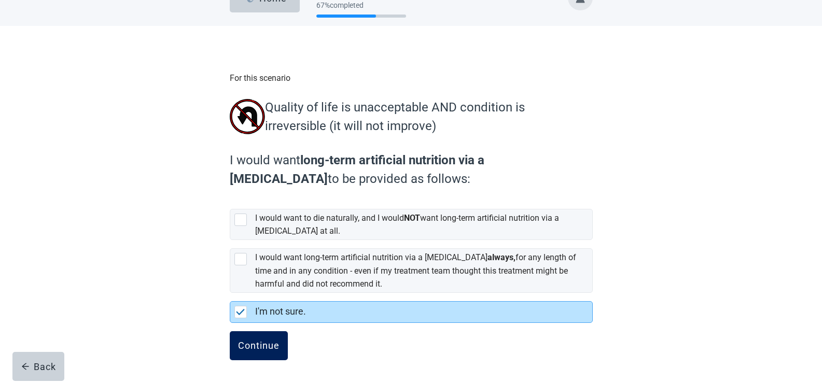
click at [252, 342] on div "Continue" at bounding box center [259, 346] width 42 height 10
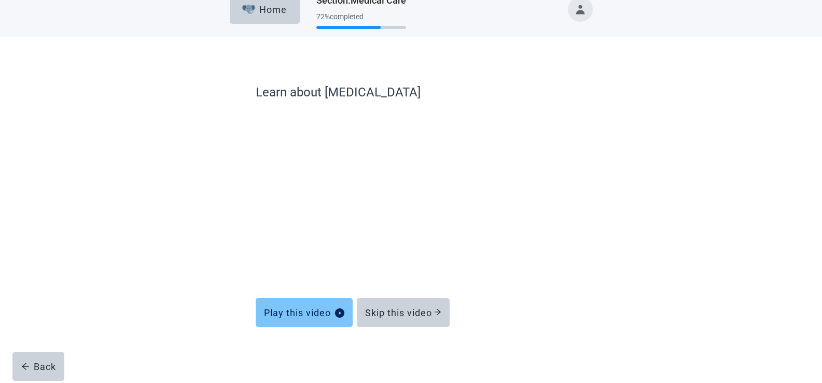
scroll to position [17, 0]
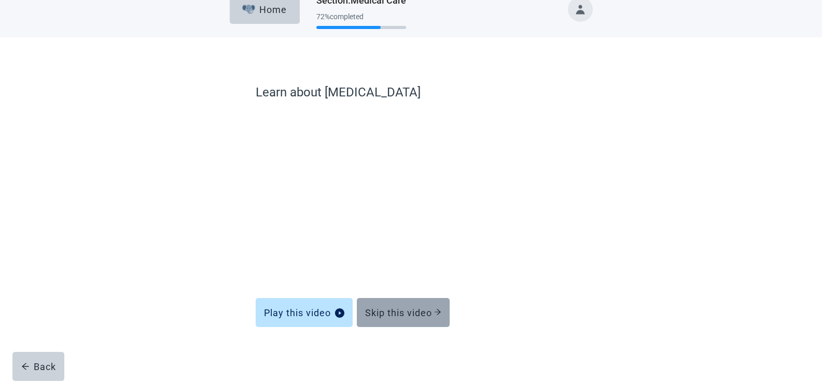
click at [394, 311] on div "Skip this video" at bounding box center [403, 313] width 76 height 10
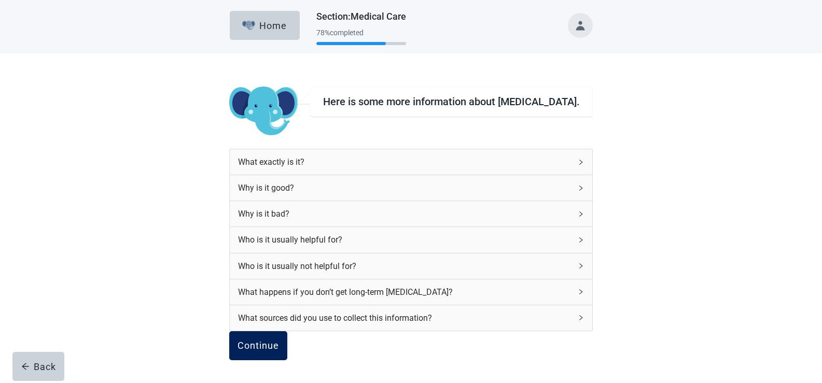
click at [279, 343] on div "Continue" at bounding box center [259, 346] width 42 height 10
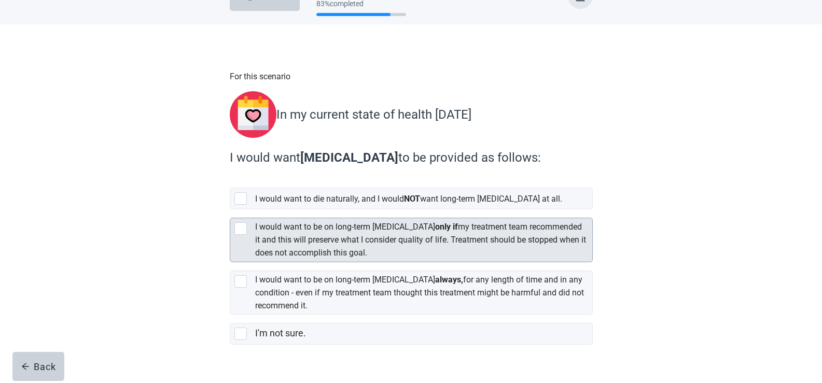
scroll to position [46, 0]
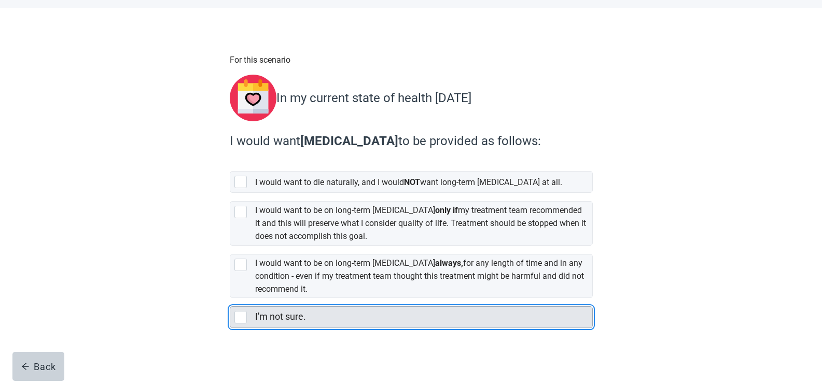
click at [240, 311] on div "I'm not sure., checkbox, not selected" at bounding box center [240, 317] width 12 height 12
click at [230, 299] on input "I'm not sure." at bounding box center [230, 298] width 1 height 1
checkbox input "true"
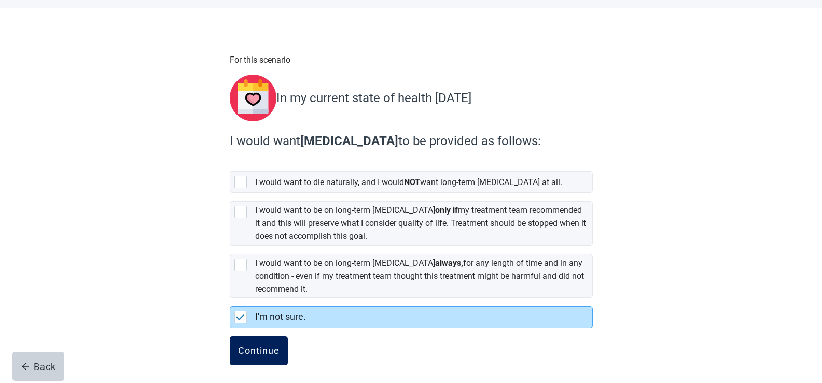
click at [259, 350] on div "Continue" at bounding box center [259, 351] width 42 height 10
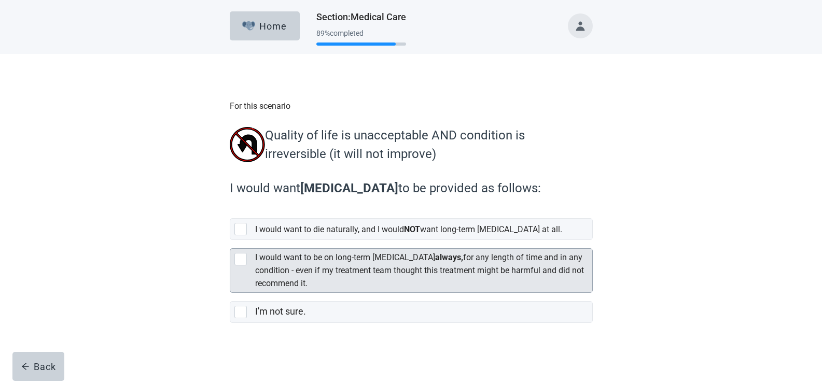
scroll to position [2, 0]
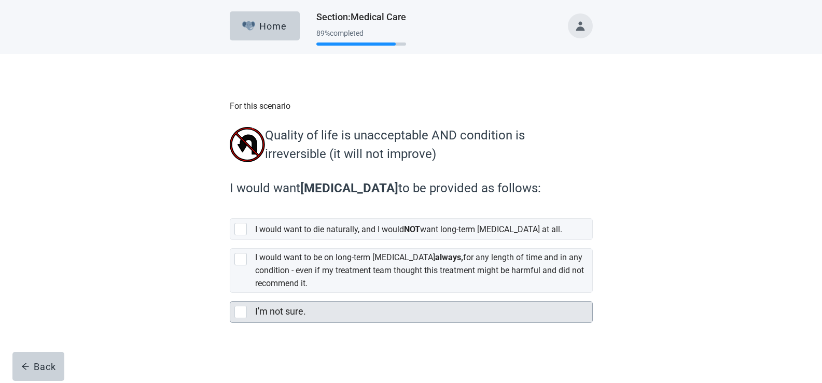
click at [242, 313] on div "I'm not sure., checkbox, not selected" at bounding box center [240, 312] width 12 height 12
click at [230, 294] on input "I'm not sure." at bounding box center [230, 293] width 1 height 1
checkbox input "true"
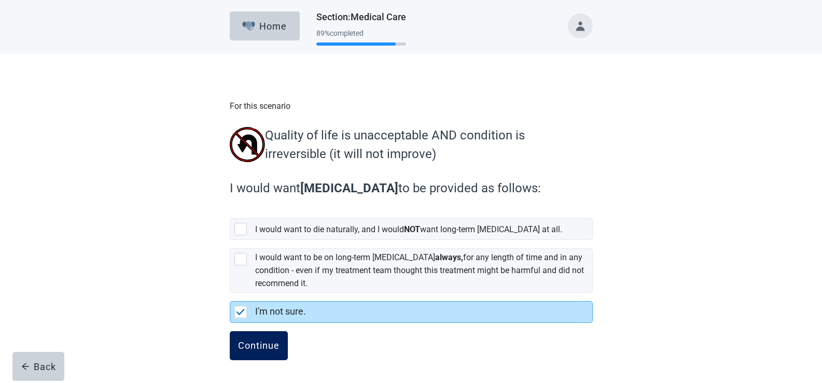
click at [267, 341] on div "Continue" at bounding box center [259, 346] width 42 height 10
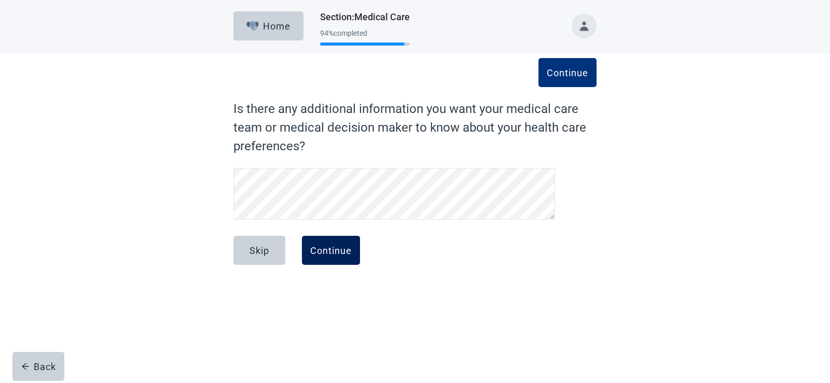
click at [325, 251] on div "Continue" at bounding box center [331, 250] width 42 height 10
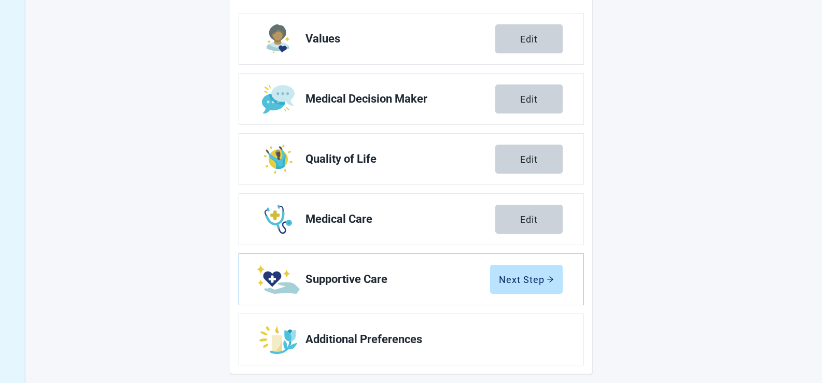
scroll to position [168, 0]
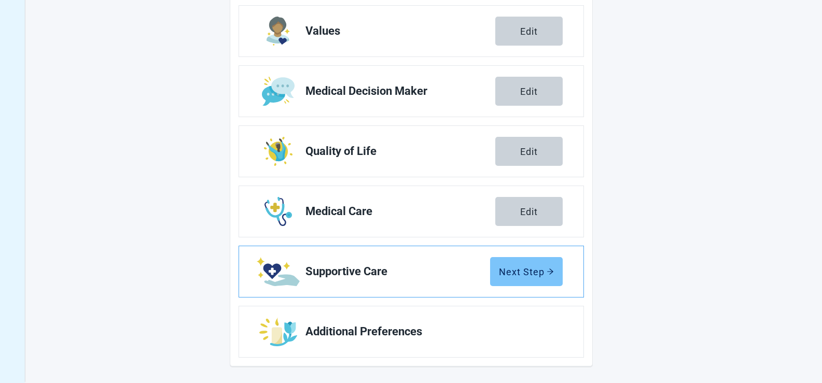
click at [520, 272] on div "Next Step" at bounding box center [526, 272] width 55 height 10
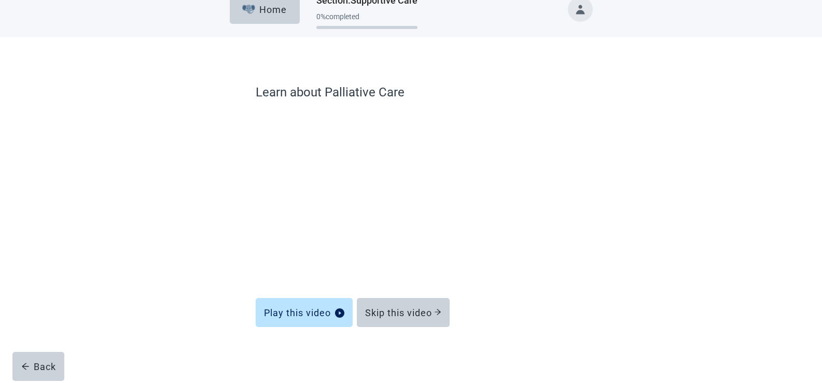
scroll to position [17, 0]
click at [390, 310] on div "Skip this video" at bounding box center [403, 313] width 76 height 10
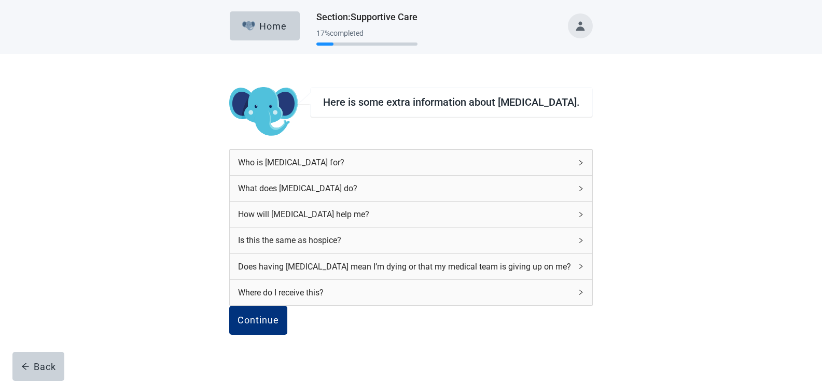
scroll to position [73, 0]
click at [279, 315] on div "Continue" at bounding box center [259, 320] width 42 height 10
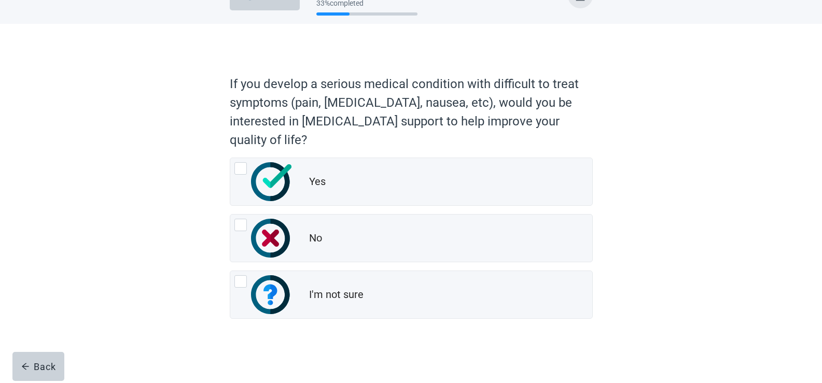
scroll to position [30, 0]
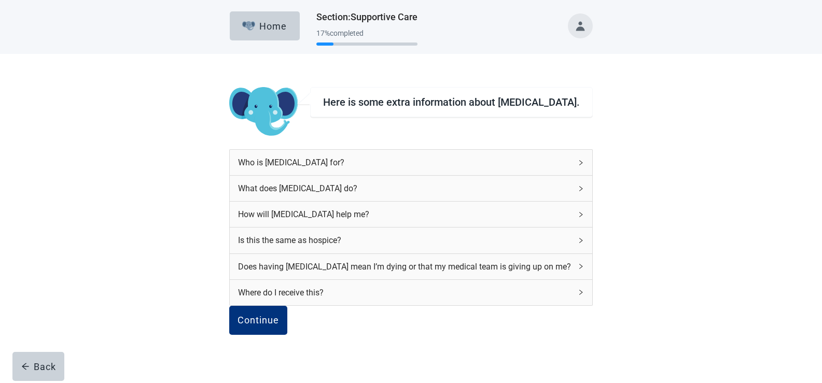
scroll to position [73, 0]
click at [578, 160] on icon "right" at bounding box center [581, 163] width 6 height 6
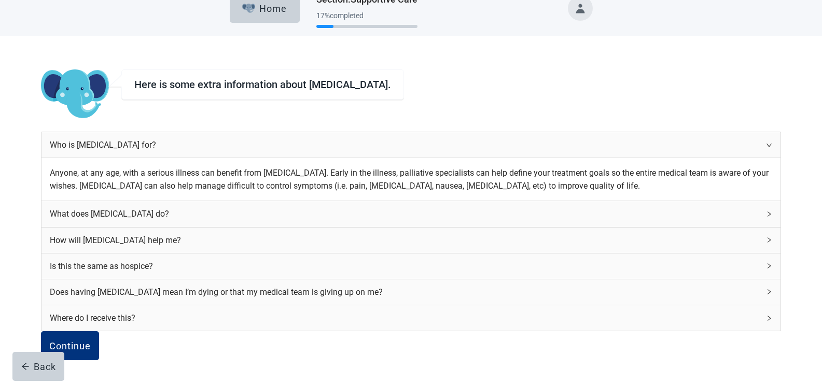
click at [766, 212] on icon "right" at bounding box center [769, 214] width 6 height 6
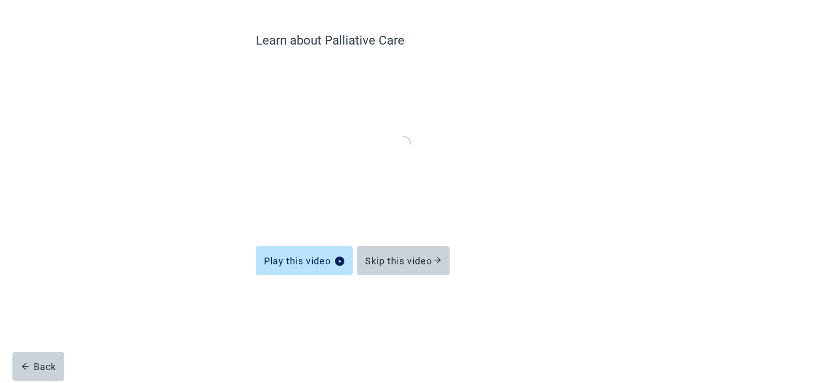
scroll to position [17, 0]
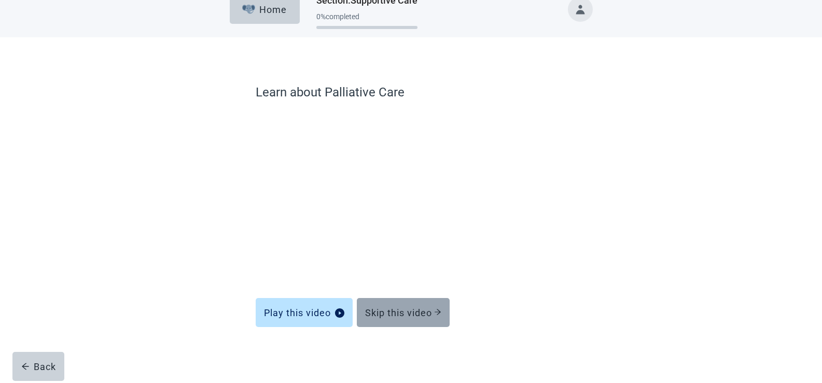
click at [402, 310] on div "Skip this video" at bounding box center [403, 313] width 76 height 10
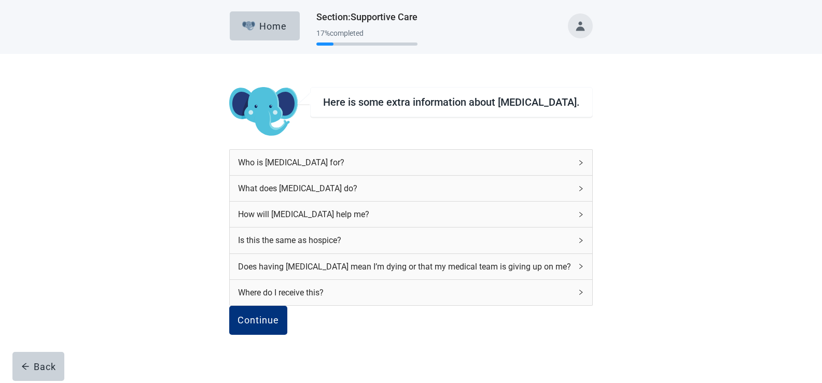
drag, startPoint x: 277, startPoint y: 326, endPoint x: 369, endPoint y: 320, distance: 92.5
click at [369, 320] on div "Continue" at bounding box center [410, 332] width 363 height 52
click at [554, 285] on div "Where do I receive this?" at bounding box center [411, 292] width 362 height 25
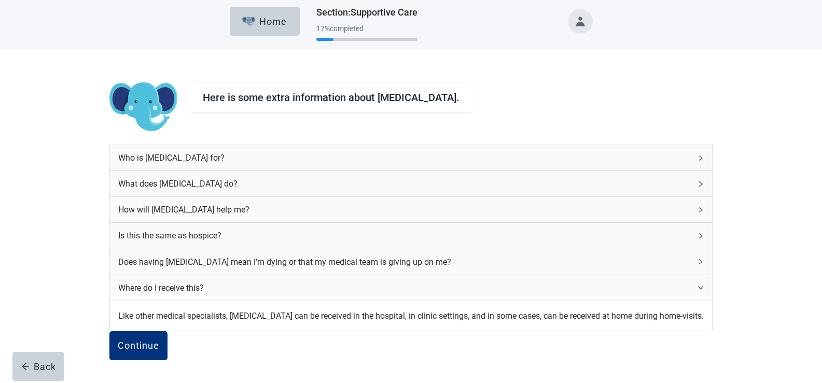
click at [698, 259] on icon "right" at bounding box center [701, 262] width 6 height 6
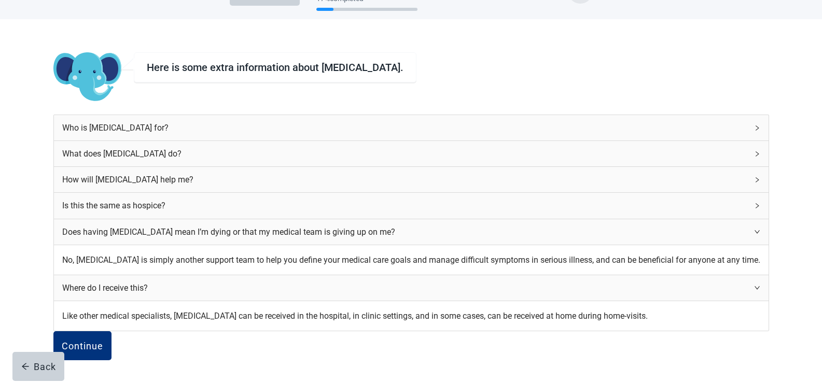
scroll to position [193, 0]
click at [103, 341] on div "Continue" at bounding box center [83, 346] width 42 height 10
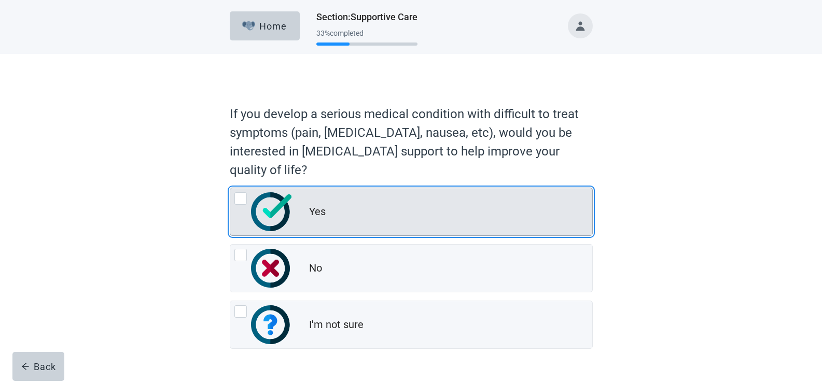
click at [240, 204] on div "Yes, radio button, not checked" at bounding box center [240, 198] width 12 height 12
click at [230, 188] on input "Yes" at bounding box center [230, 188] width 1 height 1
radio input "true"
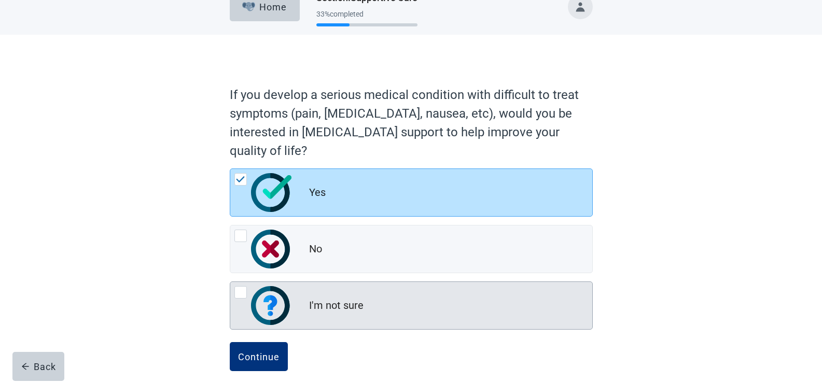
scroll to position [30, 0]
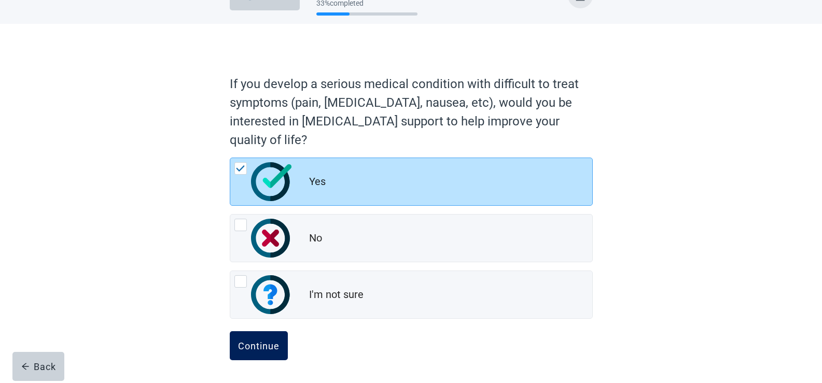
click at [269, 346] on div "Continue" at bounding box center [259, 346] width 42 height 10
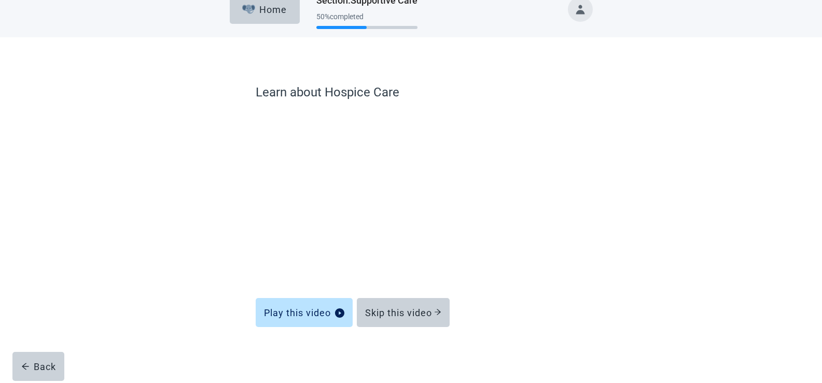
scroll to position [17, 0]
click at [399, 314] on div "Skip this video" at bounding box center [403, 313] width 76 height 10
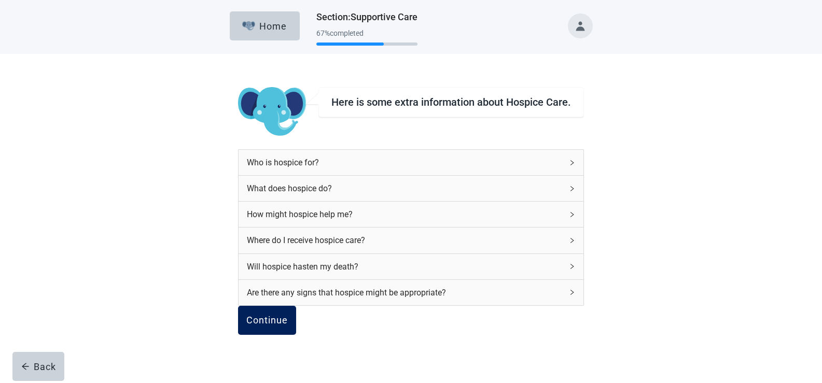
click at [284, 315] on div "Continue" at bounding box center [267, 320] width 42 height 10
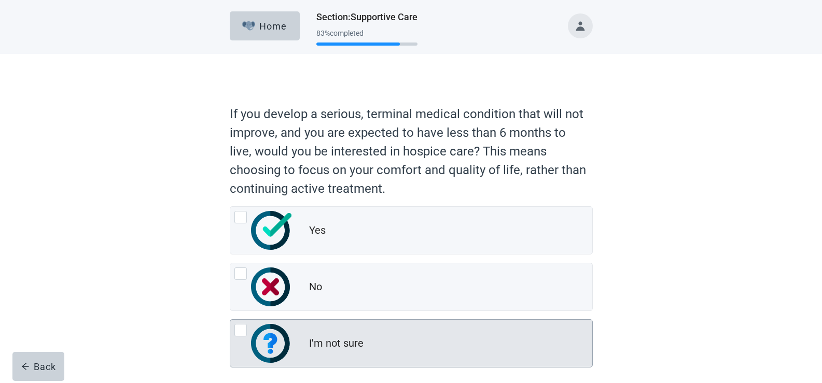
click at [244, 329] on div "I'm not sure, radio button, not checked" at bounding box center [240, 330] width 12 height 12
click at [230, 320] on input "I'm not sure" at bounding box center [230, 320] width 1 height 1
radio input "true"
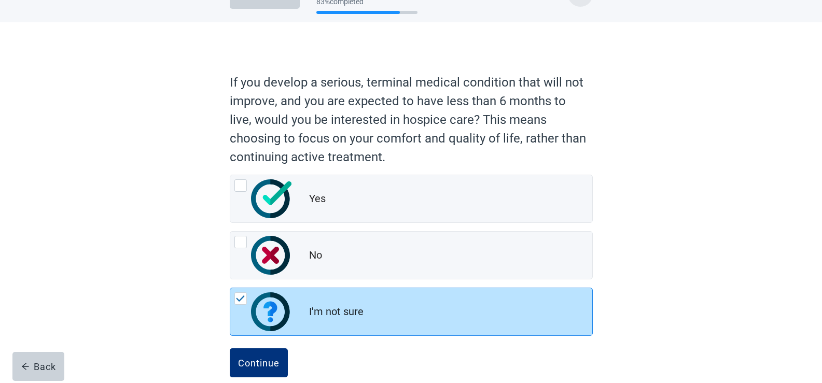
scroll to position [49, 0]
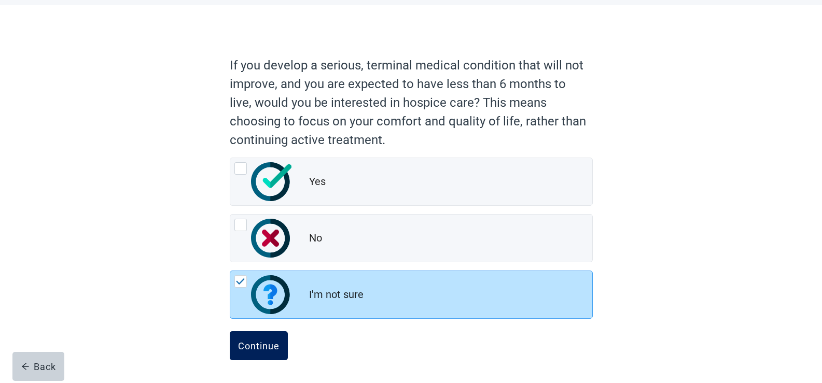
click at [246, 348] on div "Continue" at bounding box center [259, 346] width 42 height 10
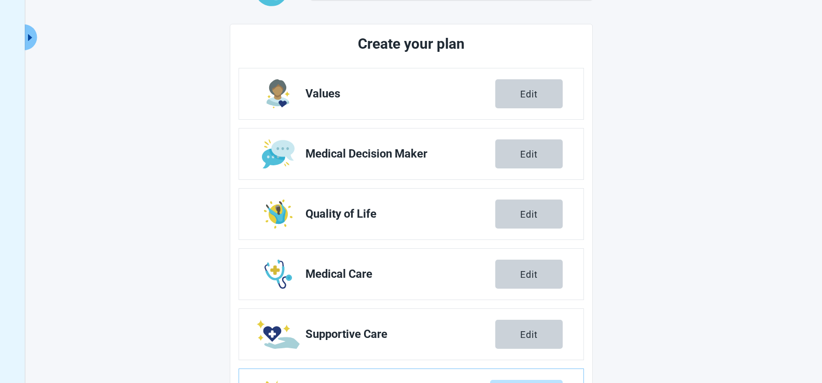
scroll to position [168, 0]
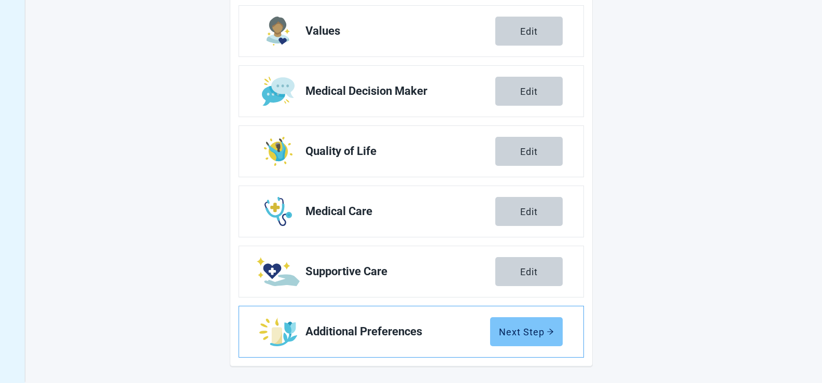
click at [533, 331] on div "Next Step" at bounding box center [526, 332] width 55 height 10
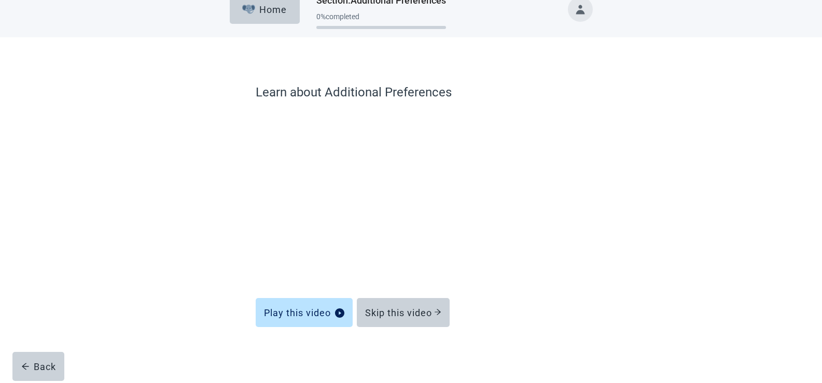
scroll to position [17, 0]
click at [393, 311] on div "Skip this video" at bounding box center [403, 313] width 76 height 10
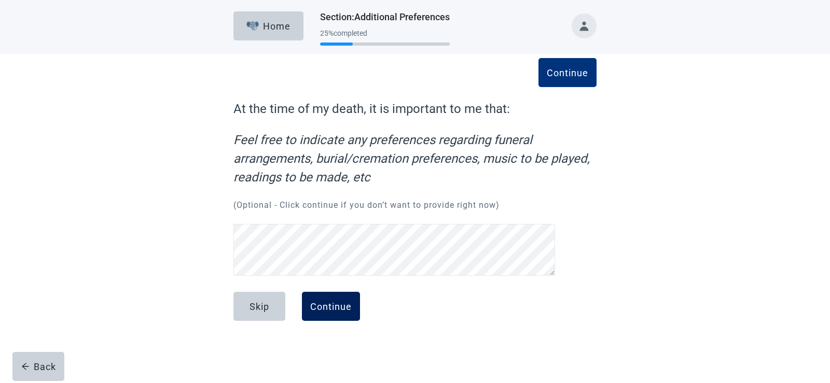
click at [333, 301] on div "Continue" at bounding box center [331, 306] width 42 height 10
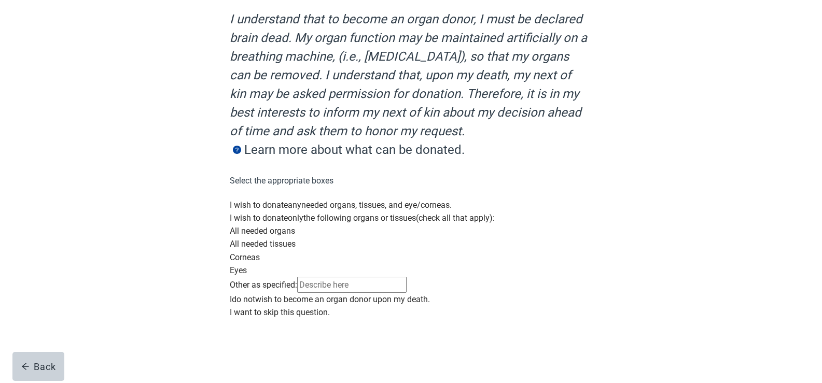
scroll to position [256, 0]
click at [245, 306] on div "Main content" at bounding box center [411, 306] width 363 height 0
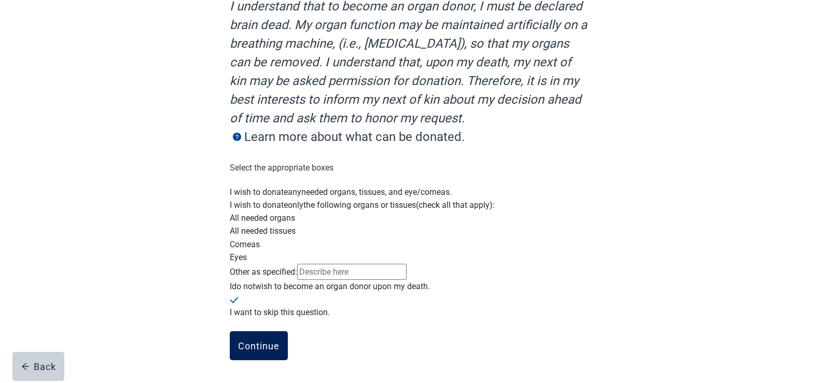
click at [256, 343] on div "Continue" at bounding box center [259, 346] width 42 height 10
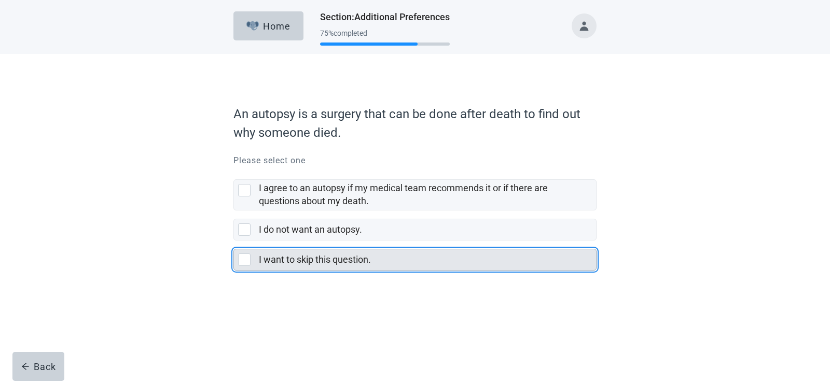
click at [246, 262] on div "I want to skip this question., checkbox, not selected" at bounding box center [244, 260] width 12 height 12
click at [234, 241] on input "I want to skip this question." at bounding box center [233, 241] width 1 height 1
checkbox input "true"
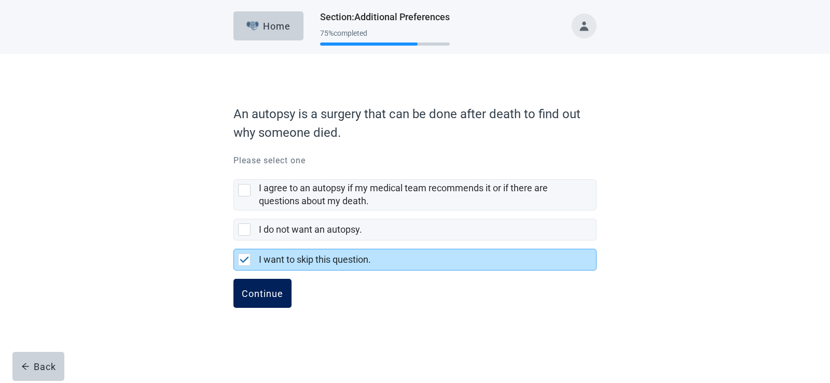
click at [263, 296] on div "Continue" at bounding box center [263, 293] width 42 height 10
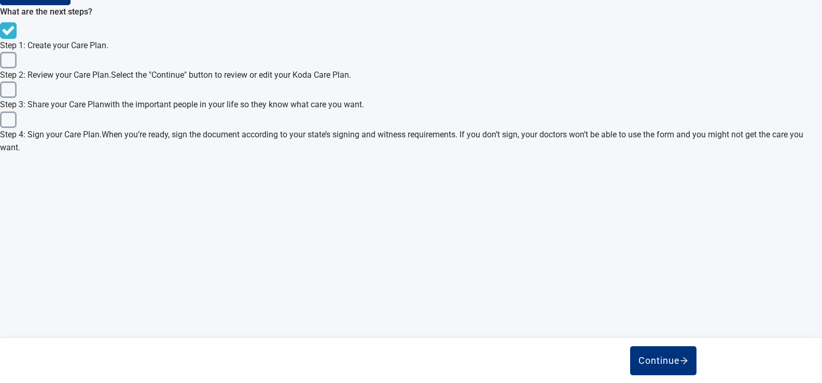
scroll to position [422, 0]
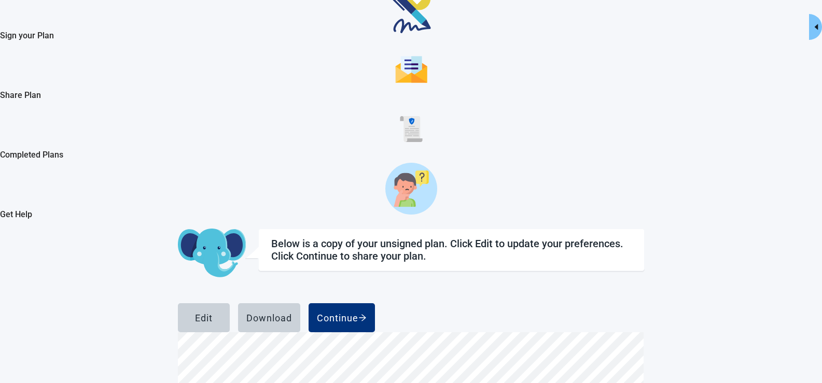
scroll to position [6290, 0]
click at [367, 313] on div "Continue" at bounding box center [342, 318] width 50 height 10
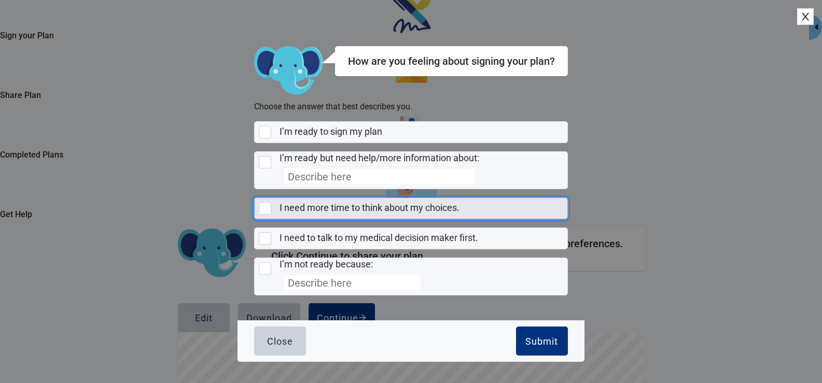
click at [271, 210] on div "I need more time to think about my choices., checkbox, not selected" at bounding box center [265, 208] width 12 height 12
click at [255, 198] on input "I need more time to think about my choices." at bounding box center [254, 198] width 1 height 1
checkbox input "true"
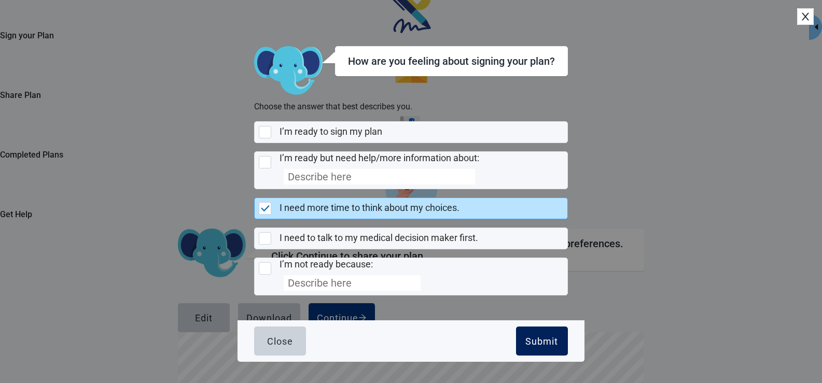
click at [525, 345] on div "Submit" at bounding box center [541, 341] width 33 height 10
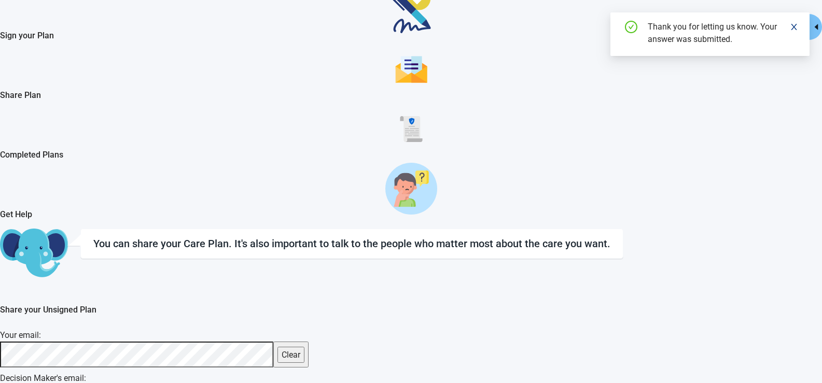
click at [795, 25] on icon "close" at bounding box center [794, 27] width 6 height 6
